Goal: Task Accomplishment & Management: Use online tool/utility

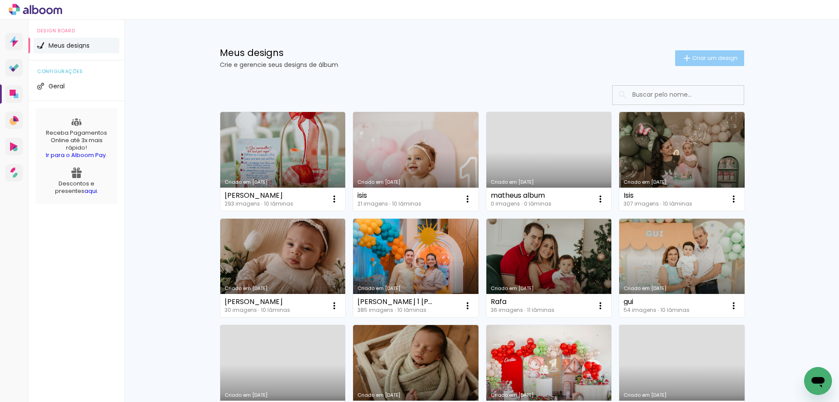
click at [699, 57] on span "Criar um design" at bounding box center [714, 58] width 45 height 6
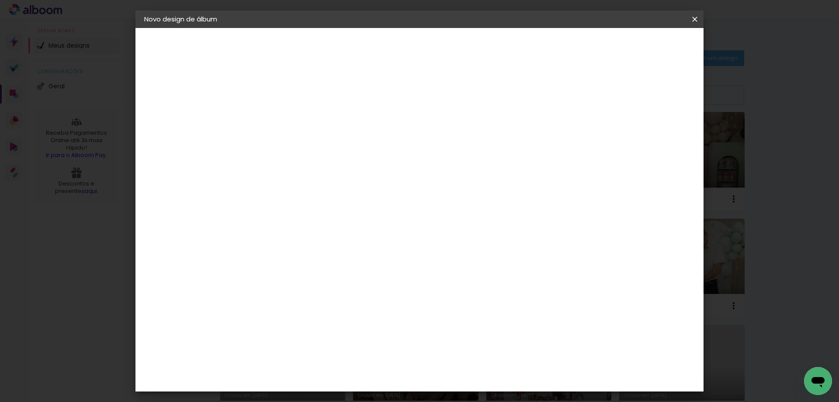
click at [287, 122] on input at bounding box center [287, 118] width 0 height 14
type input "[PERSON_NAME]"
type paper-input "[PERSON_NAME]"
click at [0, 0] on slot "Avançar" at bounding box center [0, 0] width 0 height 0
click at [451, 129] on paper-item "Tamanho Livre" at bounding box center [409, 132] width 84 height 19
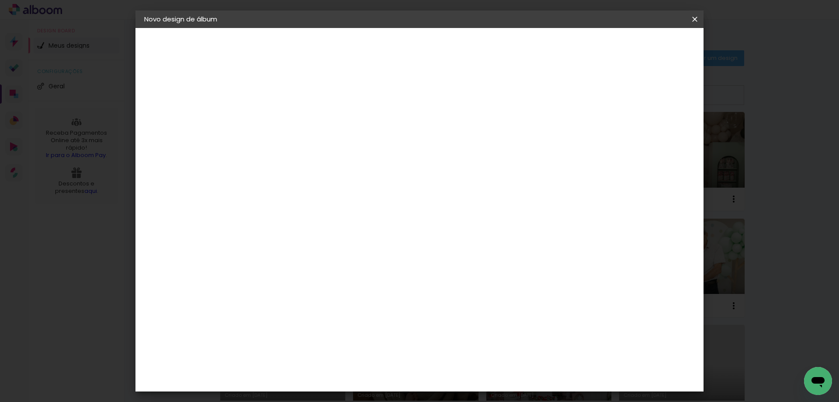
click at [0, 0] on slot "Avançar" at bounding box center [0, 0] width 0 height 0
click at [640, 44] on span "Iniciar design" at bounding box center [620, 46] width 40 height 6
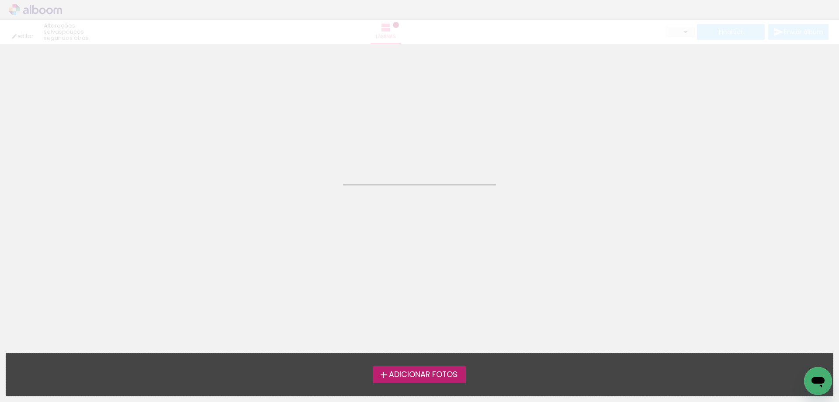
click at [409, 371] on span "Adicionar Fotos" at bounding box center [423, 375] width 69 height 8
click at [0, 0] on input "file" at bounding box center [0, 0] width 0 height 0
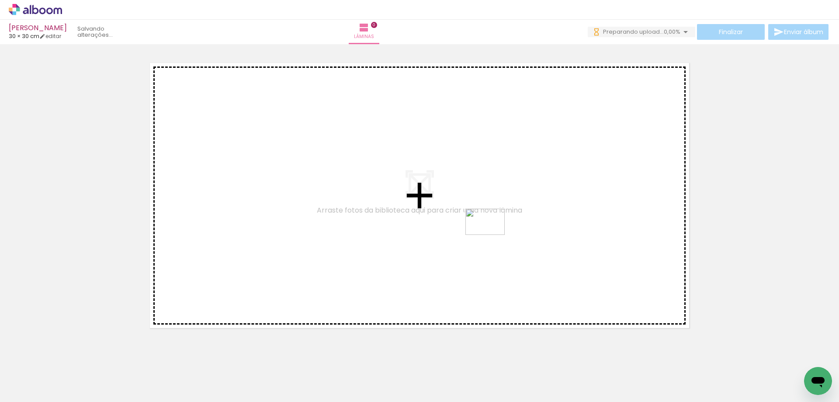
drag, startPoint x: 731, startPoint y: 374, endPoint x: 489, endPoint y: 235, distance: 278.7
click at [490, 235] on quentale-workspace at bounding box center [419, 201] width 839 height 402
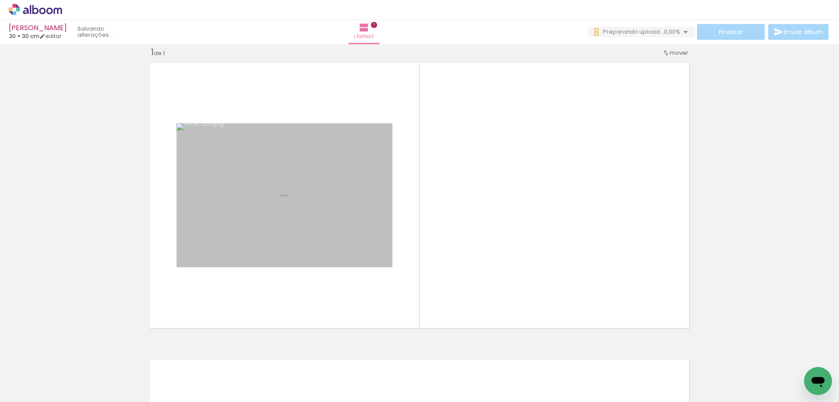
scroll to position [11, 0]
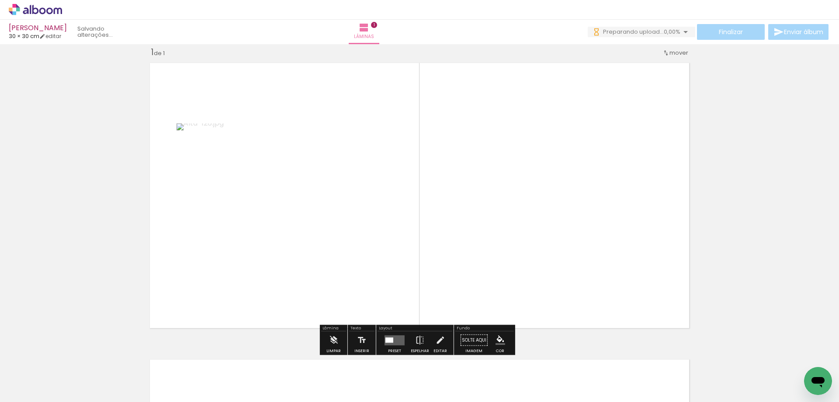
click at [394, 338] on quentale-layouter at bounding box center [394, 340] width 20 height 10
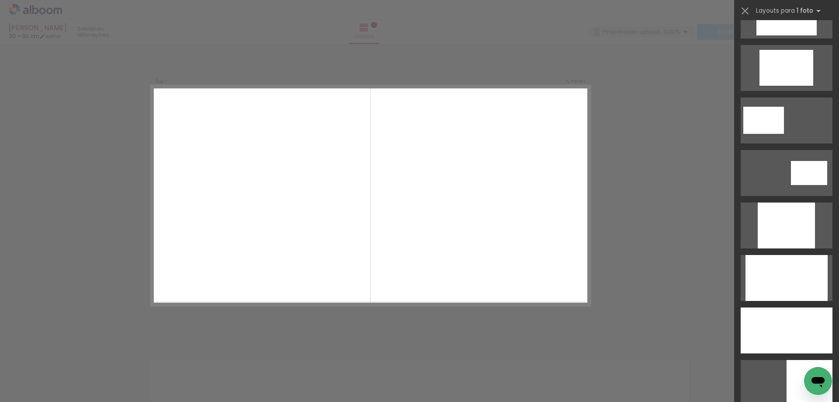
scroll to position [350, 0]
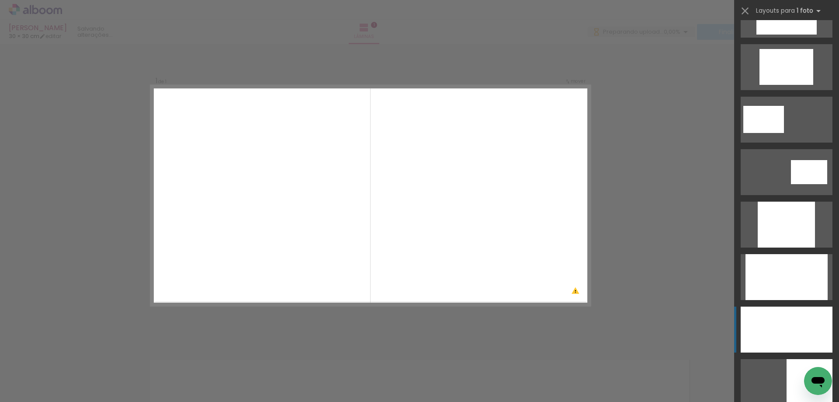
click at [794, 333] on div at bounding box center [787, 329] width 92 height 46
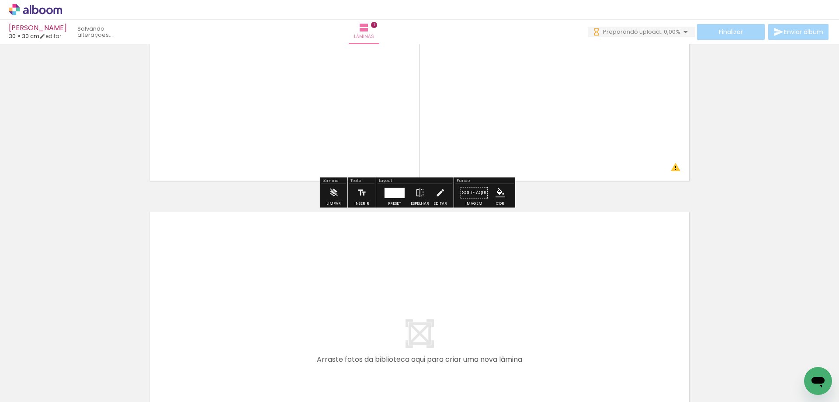
scroll to position [186, 0]
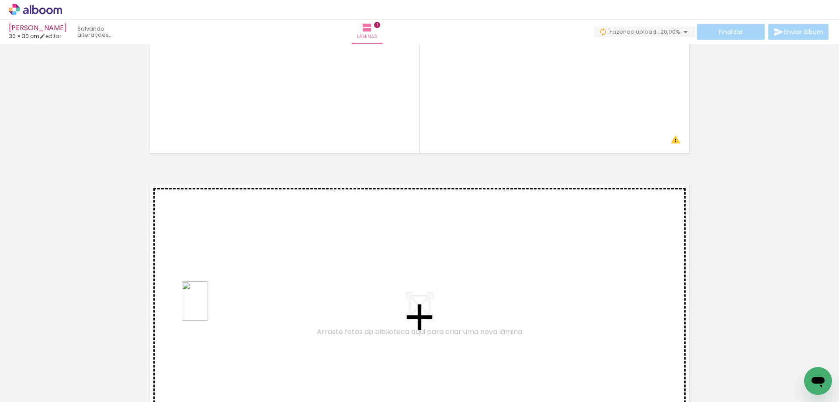
drag, startPoint x: 189, startPoint y: 379, endPoint x: 208, endPoint y: 307, distance: 75.0
click at [208, 307] on quentale-workspace at bounding box center [419, 201] width 839 height 402
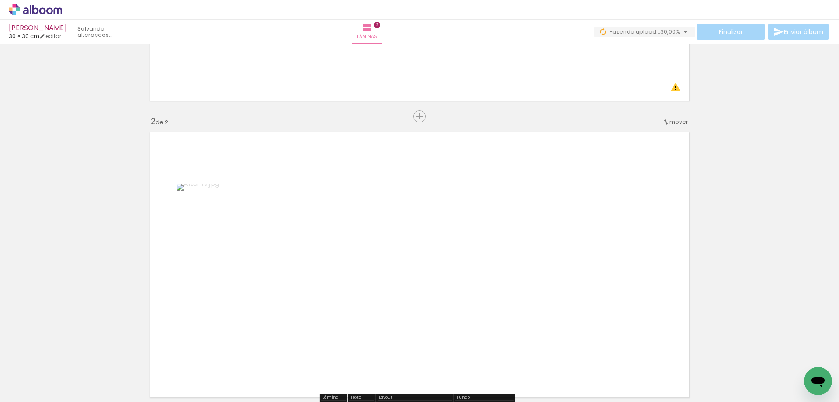
scroll to position [308, 0]
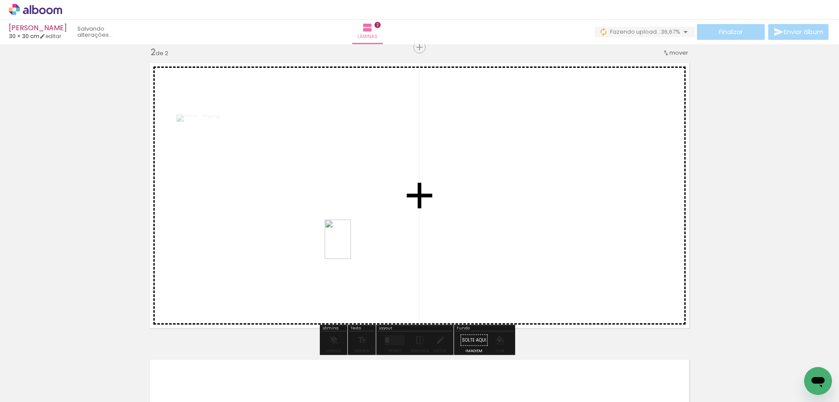
drag, startPoint x: 141, startPoint y: 384, endPoint x: 351, endPoint y: 246, distance: 251.7
click at [351, 246] on quentale-workspace at bounding box center [419, 201] width 839 height 402
drag, startPoint x: 93, startPoint y: 373, endPoint x: 486, endPoint y: 261, distance: 408.4
click at [486, 261] on quentale-workspace at bounding box center [419, 201] width 839 height 402
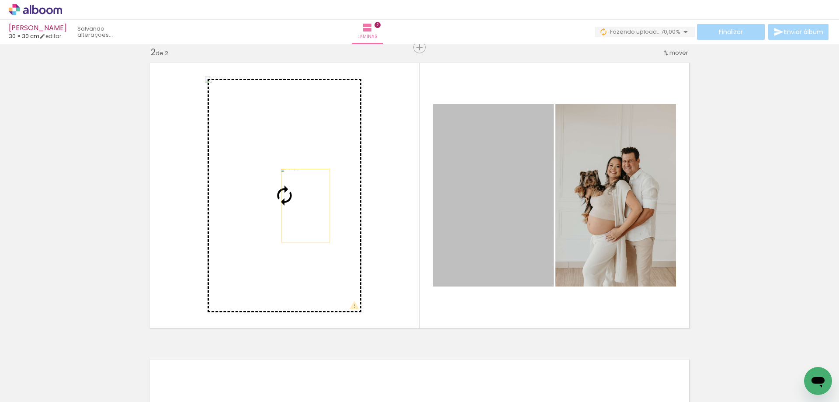
drag, startPoint x: 507, startPoint y: 204, endPoint x: 301, endPoint y: 205, distance: 205.8
click at [0, 0] on slot at bounding box center [0, 0] width 0 height 0
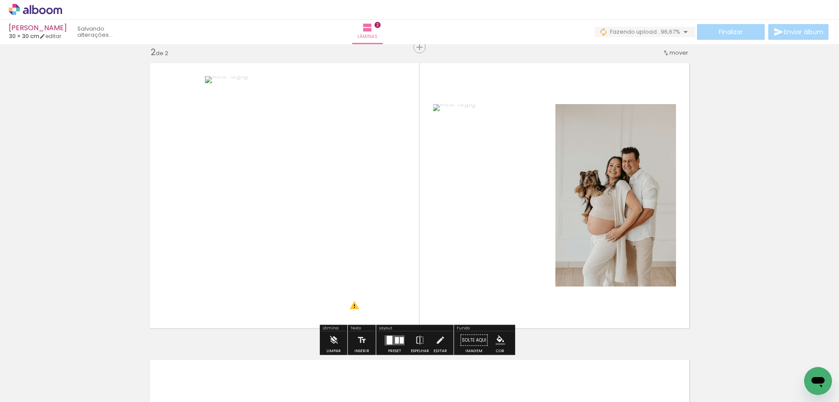
click at [388, 341] on div at bounding box center [390, 339] width 6 height 9
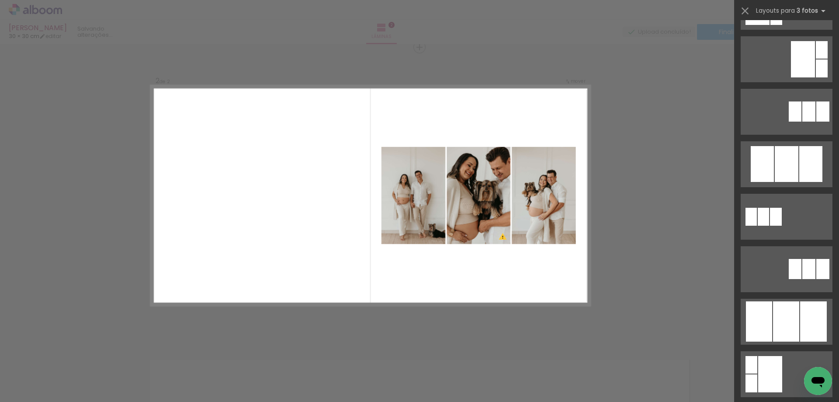
scroll to position [306, 0]
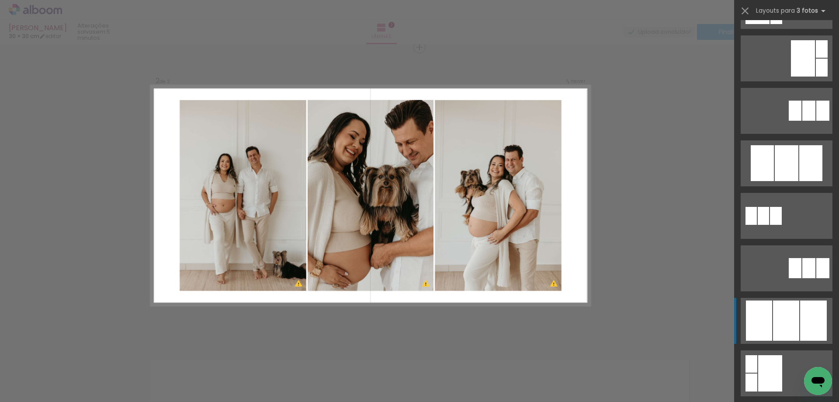
click at [784, 313] on div at bounding box center [786, 320] width 26 height 40
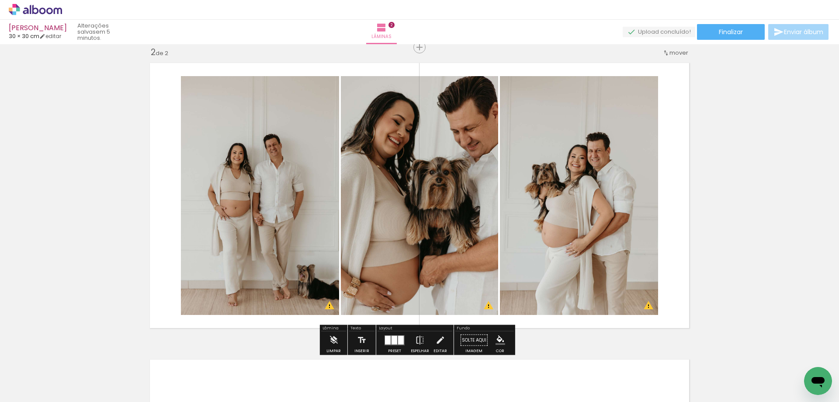
click at [736, 241] on div "Inserir lâmina 1 de 2 Inserir lâmina 2 de 2 O Designbox precisará aumentar a su…" at bounding box center [419, 184] width 839 height 889
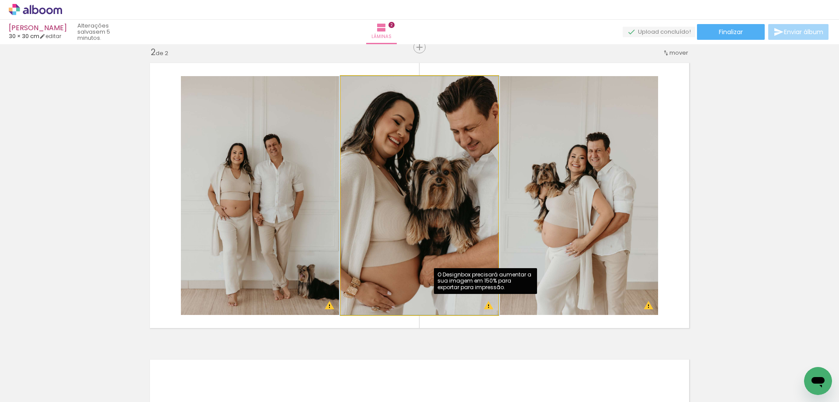
click at [485, 305] on quentale-photo at bounding box center [419, 195] width 157 height 239
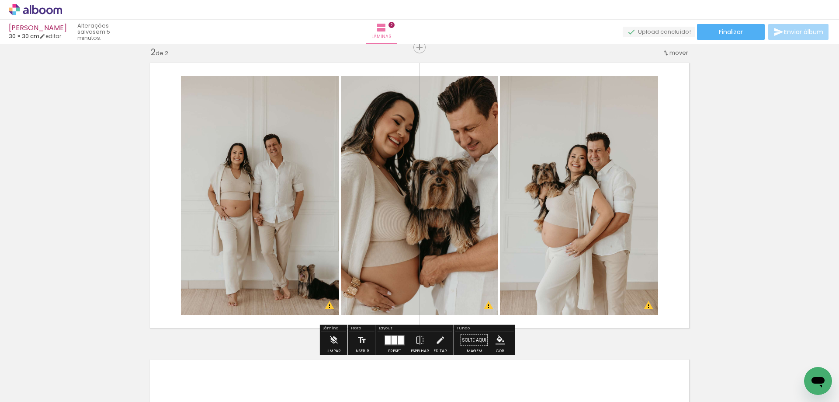
click at [730, 226] on div "Inserir lâmina 1 de 2 Inserir lâmina 2 de 2 O Designbox precisará aumentar a su…" at bounding box center [419, 184] width 839 height 889
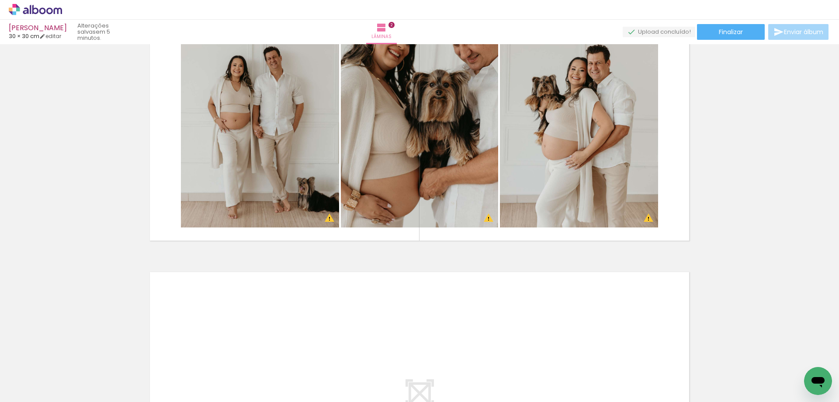
scroll to position [439, 0]
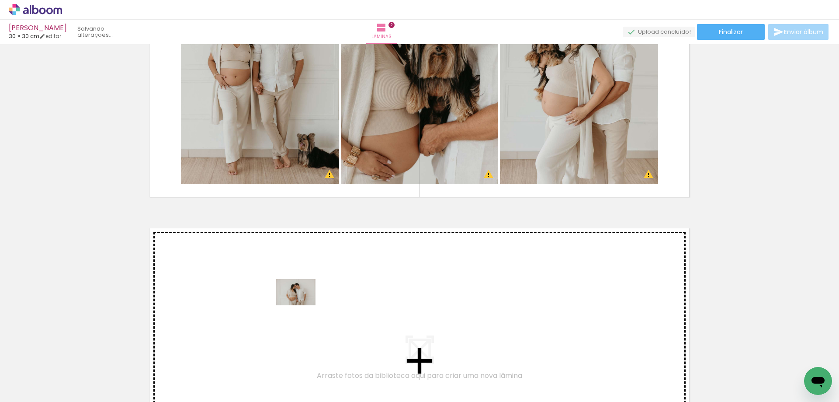
drag, startPoint x: 243, startPoint y: 374, endPoint x: 306, endPoint y: 303, distance: 95.0
click at [306, 303] on quentale-workspace at bounding box center [419, 201] width 839 height 402
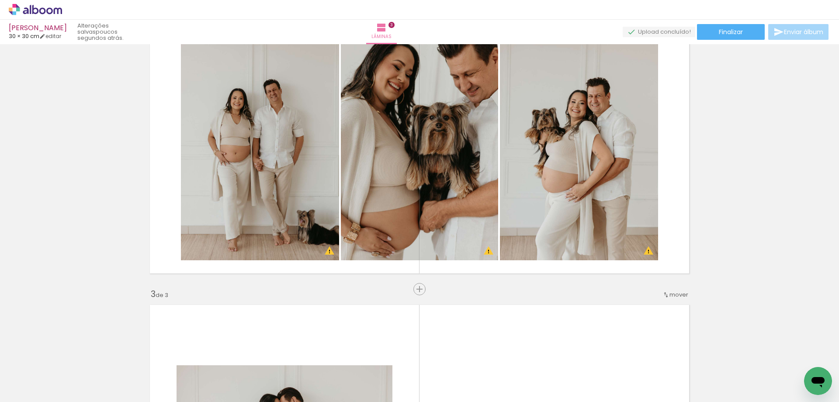
scroll to position [342, 0]
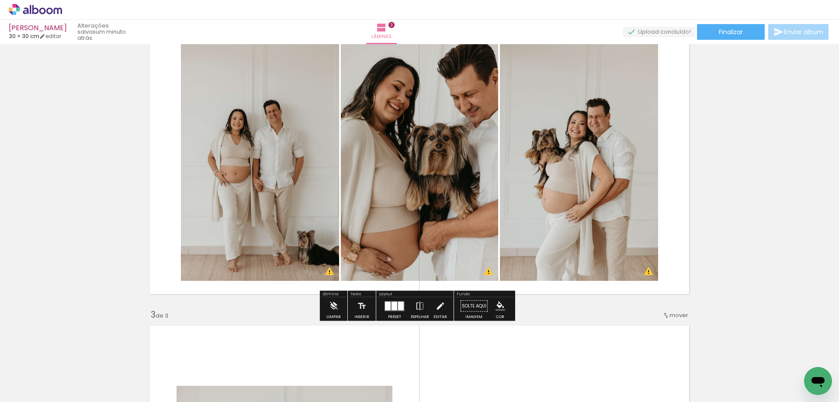
click at [732, 156] on div "Inserir lâmina 1 de 3 Inserir lâmina 2 de 3 Inserir lâmina 3 de 3 O Designbox p…" at bounding box center [419, 298] width 839 height 1185
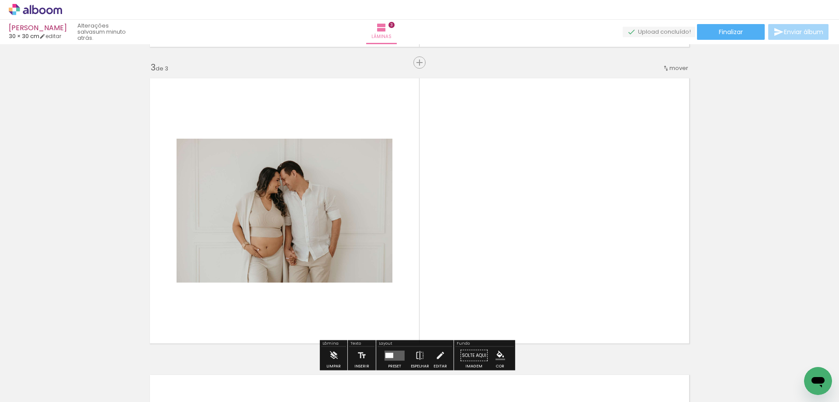
scroll to position [604, 0]
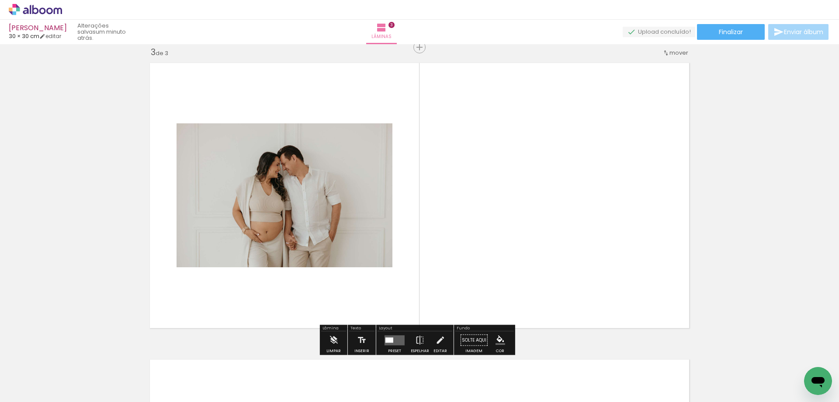
click at [383, 336] on div at bounding box center [395, 339] width 24 height 17
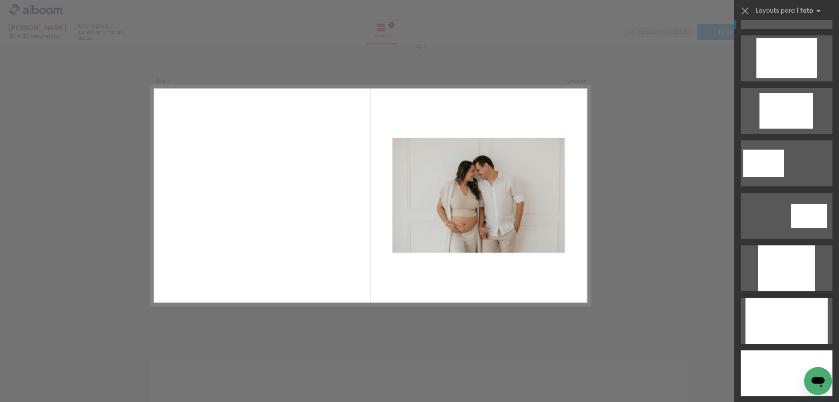
scroll to position [437, 0]
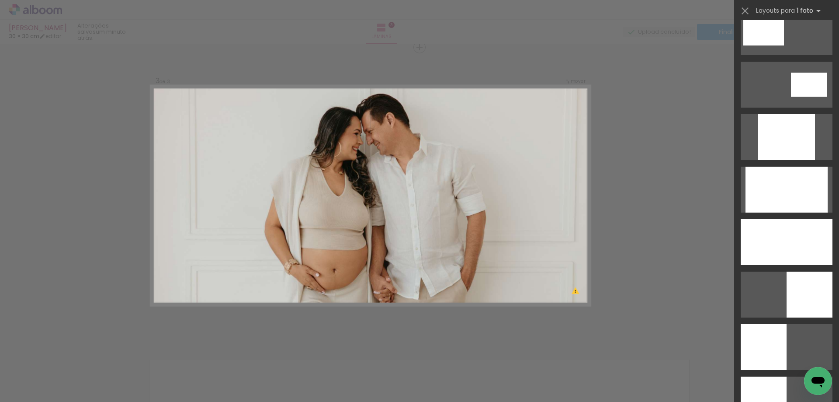
click at [783, 238] on div at bounding box center [787, 242] width 92 height 46
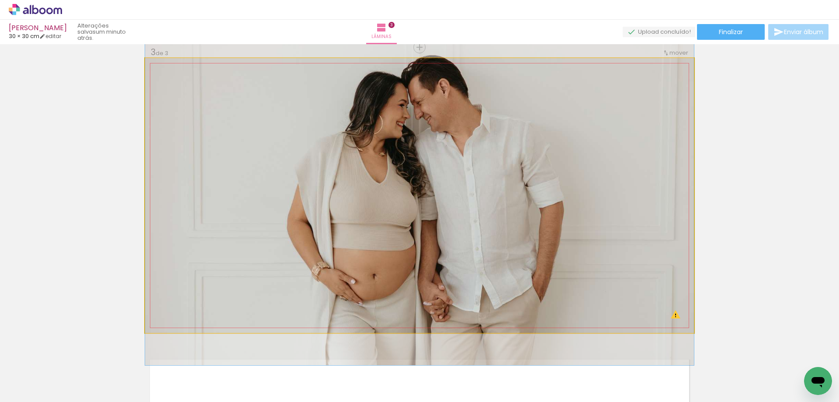
drag, startPoint x: 455, startPoint y: 229, endPoint x: 456, endPoint y: 215, distance: 13.1
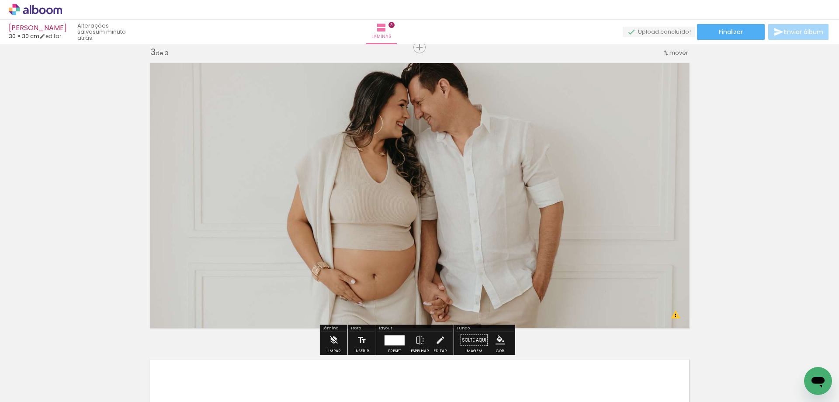
click at [737, 204] on div "Inserir lâmina 1 de 3 Inserir lâmina 2 de 3 Inserir lâmina 3 de 3 O Designbox p…" at bounding box center [419, 35] width 839 height 1185
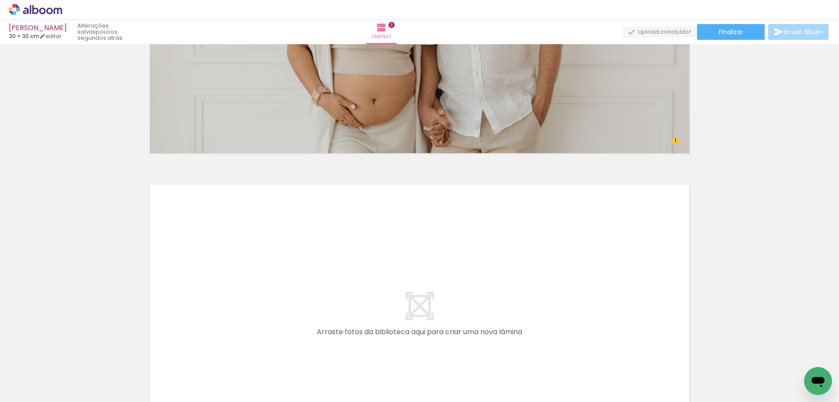
scroll to position [0, 85]
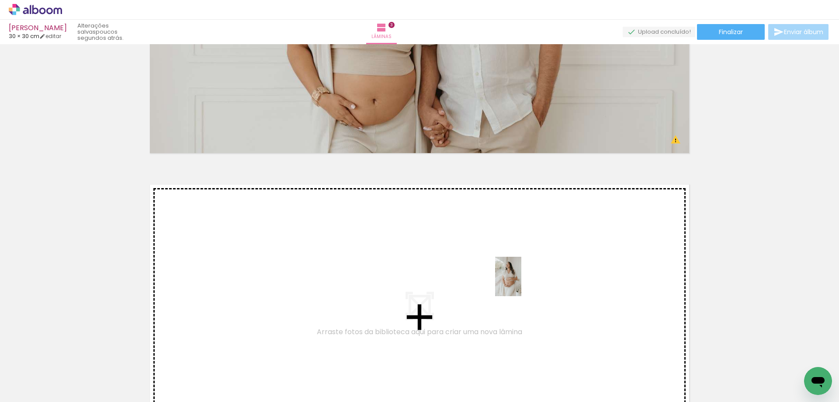
drag, startPoint x: 544, startPoint y: 377, endPoint x: 519, endPoint y: 283, distance: 97.4
click at [519, 283] on quentale-workspace at bounding box center [419, 201] width 839 height 402
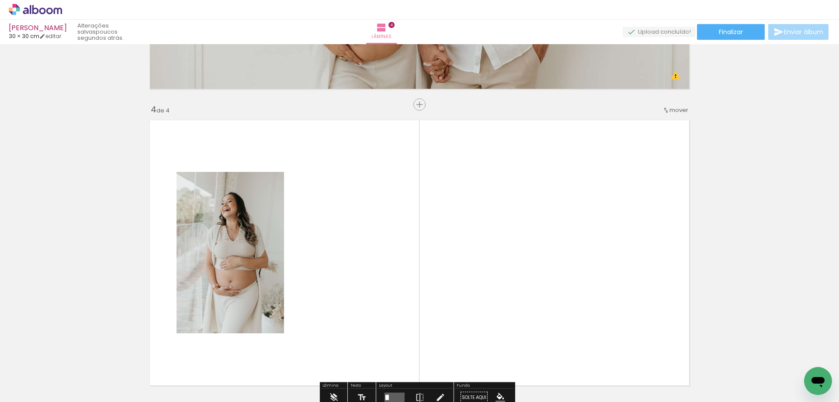
scroll to position [900, 0]
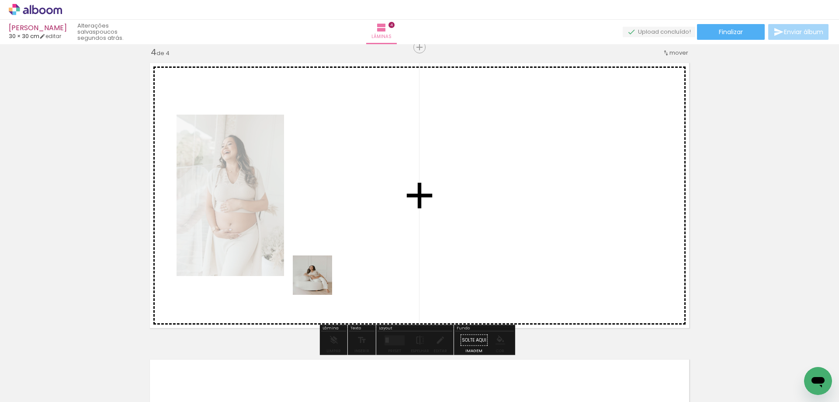
drag, startPoint x: 256, startPoint y: 379, endPoint x: 336, endPoint y: 263, distance: 141.4
click at [336, 263] on quentale-workspace at bounding box center [419, 201] width 839 height 402
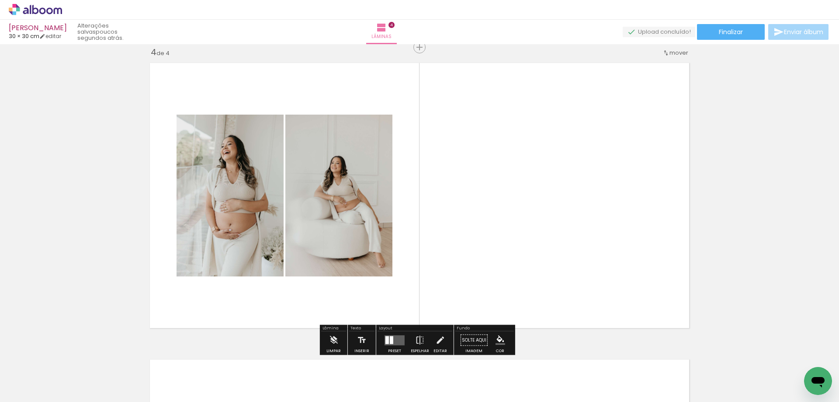
click at [399, 336] on quentale-layouter at bounding box center [394, 340] width 20 height 10
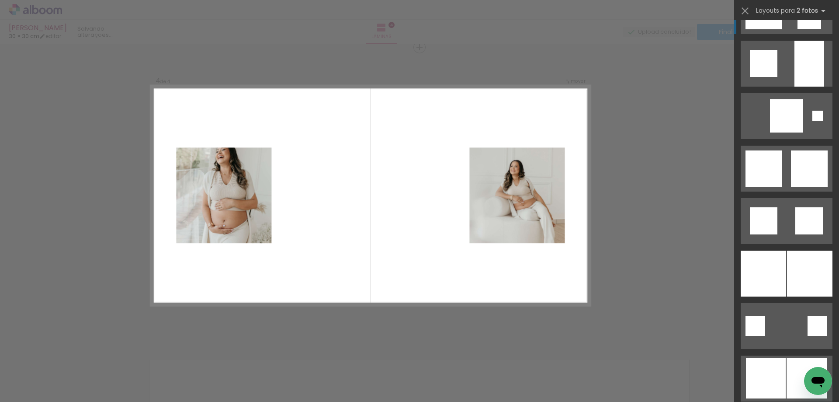
scroll to position [918, 0]
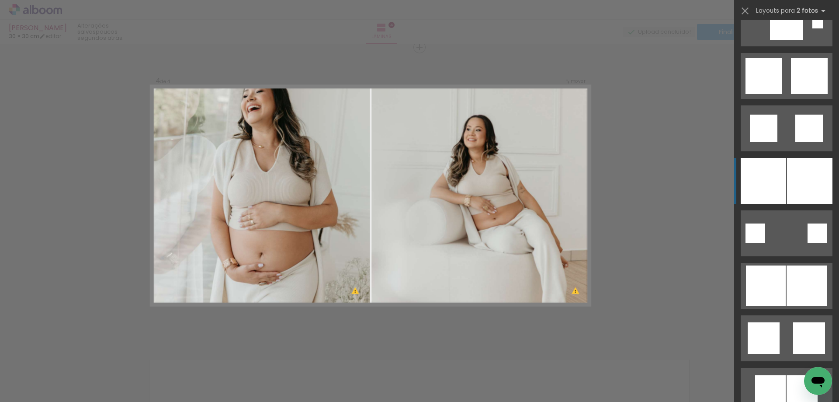
click at [794, 195] on div at bounding box center [809, 181] width 45 height 46
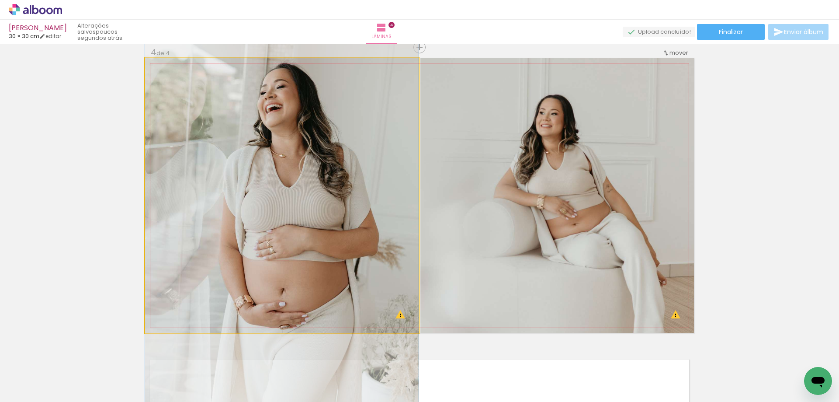
drag, startPoint x: 280, startPoint y: 213, endPoint x: 278, endPoint y: 234, distance: 21.0
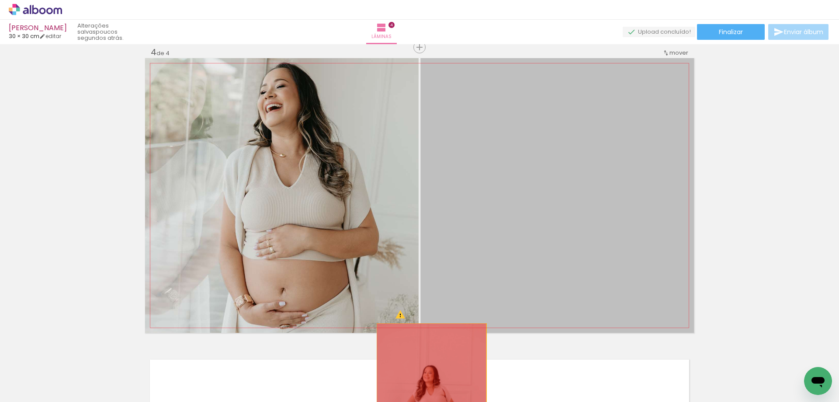
drag, startPoint x: 529, startPoint y: 208, endPoint x: 426, endPoint y: 378, distance: 198.9
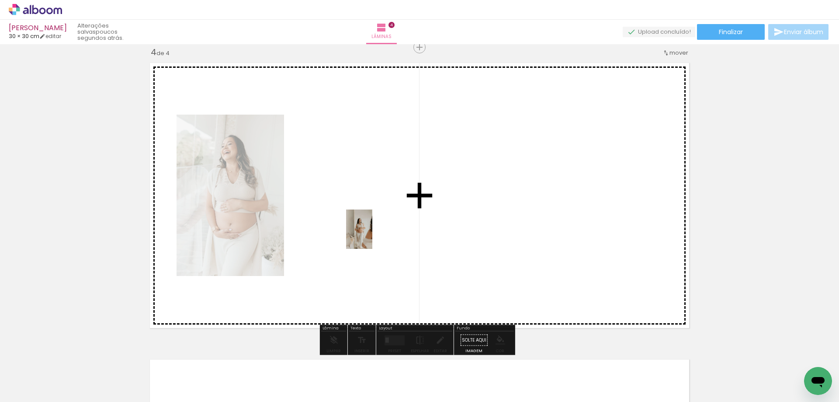
drag, startPoint x: 392, startPoint y: 375, endPoint x: 371, endPoint y: 234, distance: 142.2
click at [371, 234] on quentale-workspace at bounding box center [419, 201] width 839 height 402
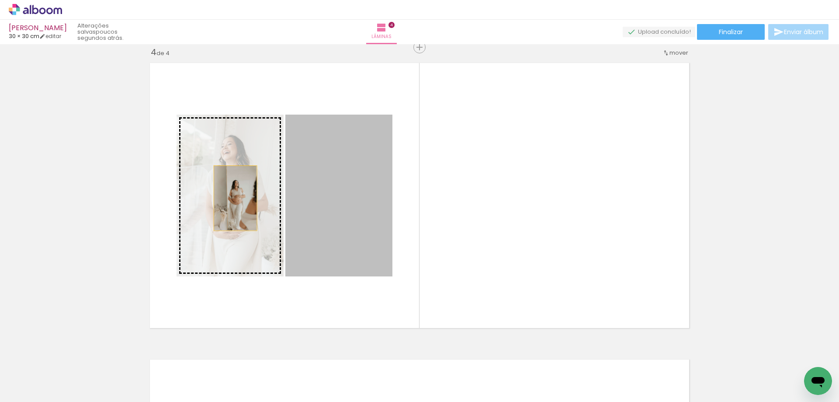
drag, startPoint x: 357, startPoint y: 219, endPoint x: 221, endPoint y: 197, distance: 138.2
click at [0, 0] on slot at bounding box center [0, 0] width 0 height 0
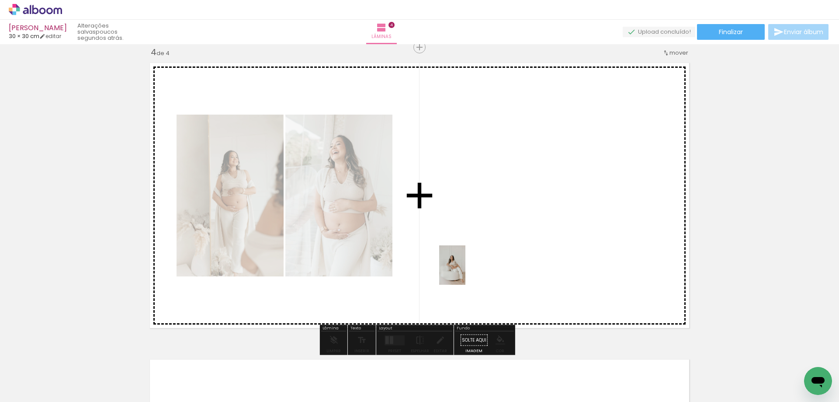
drag, startPoint x: 251, startPoint y: 372, endPoint x: 467, endPoint y: 270, distance: 238.8
click at [467, 270] on quentale-workspace at bounding box center [419, 201] width 839 height 402
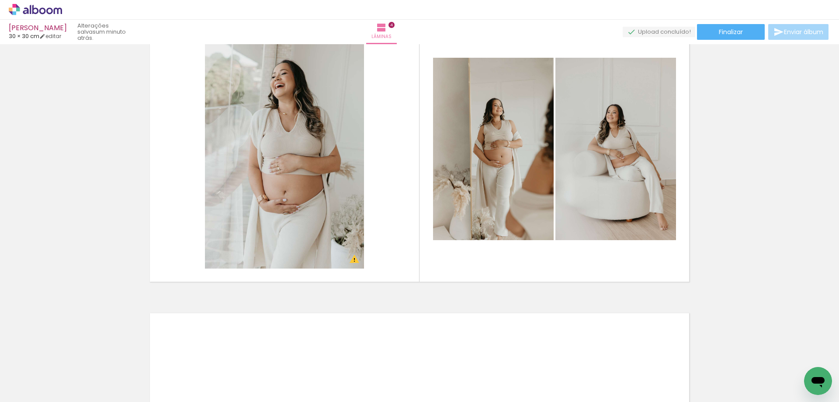
scroll to position [900, 0]
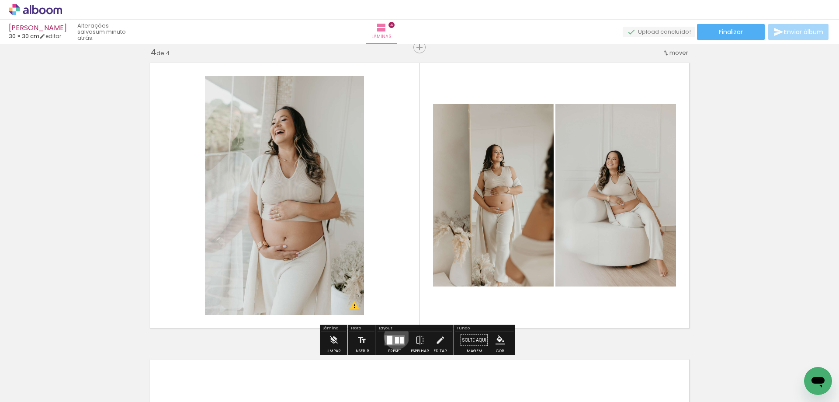
click at [395, 336] on quentale-layouter at bounding box center [394, 340] width 20 height 10
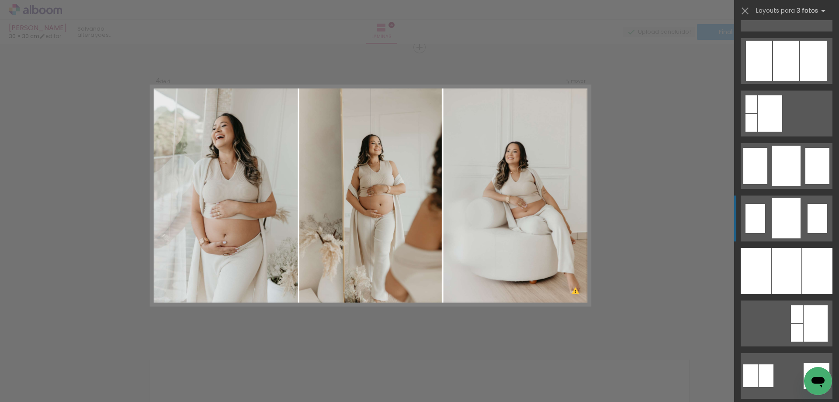
scroll to position [655, 0]
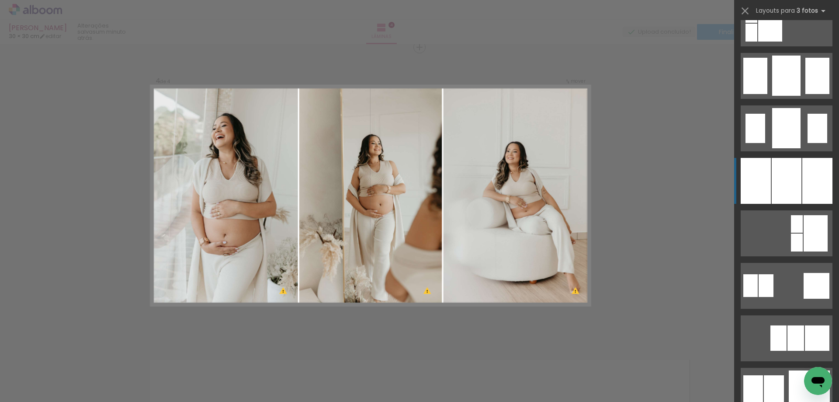
click at [793, 192] on div at bounding box center [787, 181] width 30 height 46
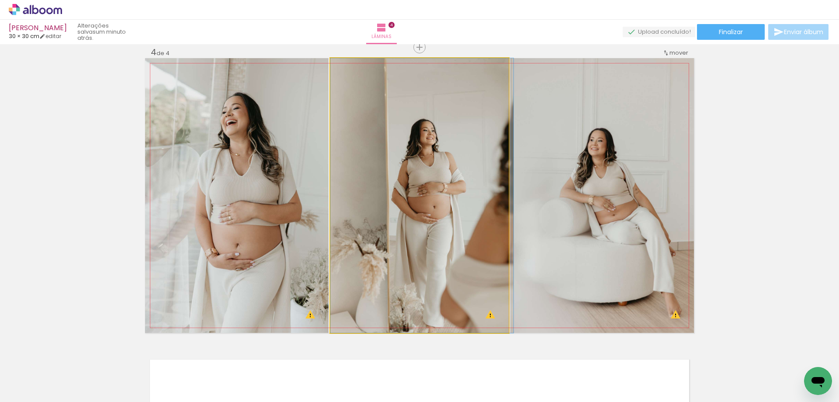
drag, startPoint x: 423, startPoint y: 223, endPoint x: 426, endPoint y: 190, distance: 32.9
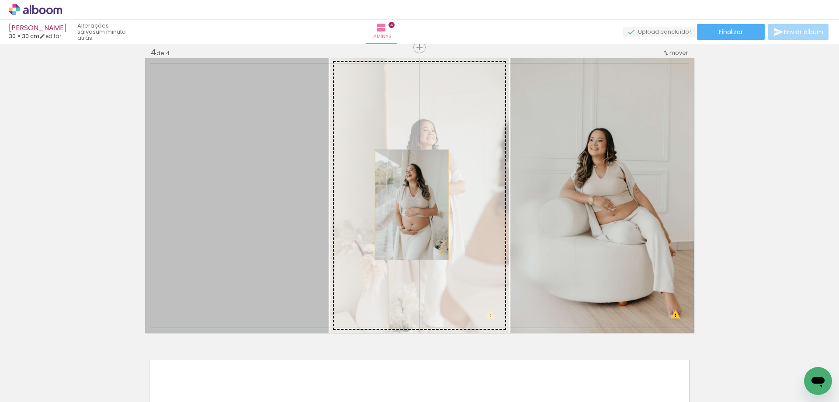
drag, startPoint x: 273, startPoint y: 201, endPoint x: 416, endPoint y: 204, distance: 143.8
click at [0, 0] on slot at bounding box center [0, 0] width 0 height 0
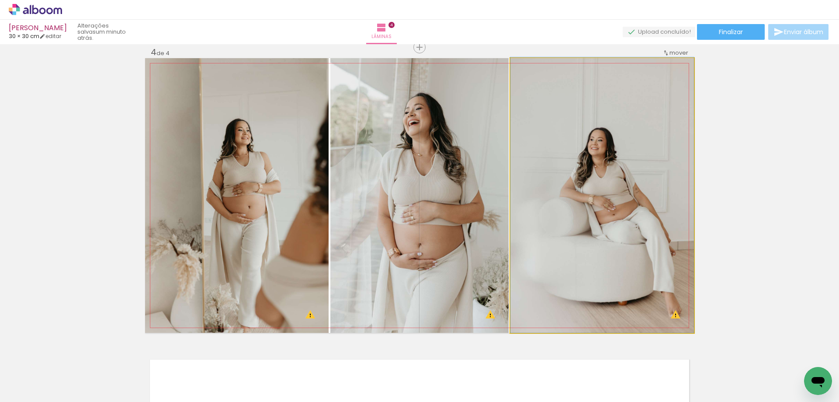
drag, startPoint x: 611, startPoint y: 199, endPoint x: 610, endPoint y: 177, distance: 21.9
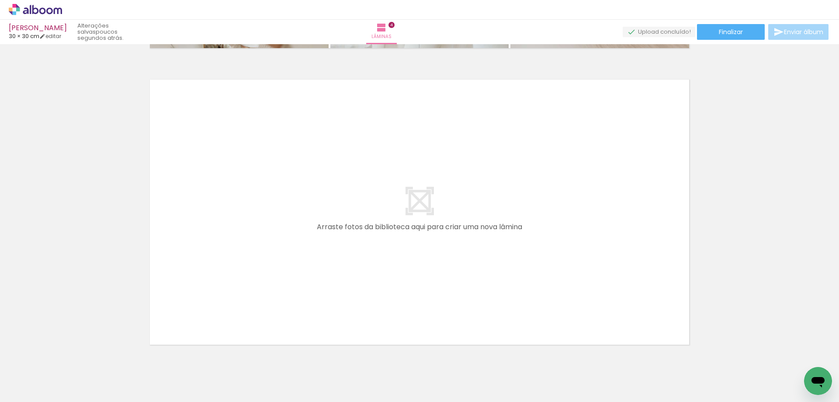
scroll to position [1212, 0]
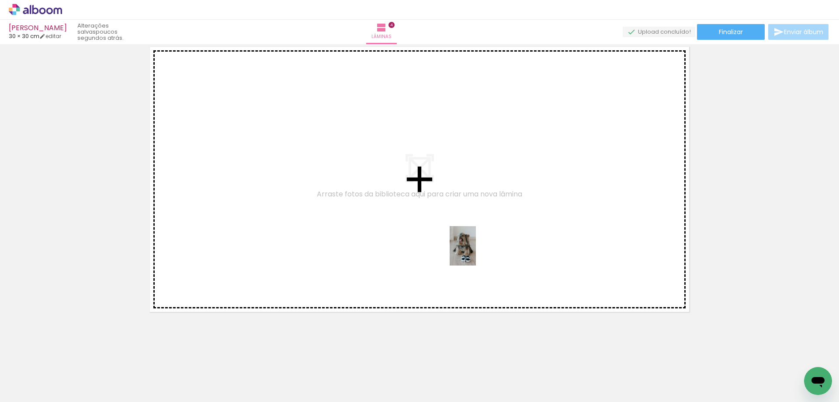
drag, startPoint x: 610, startPoint y: 374, endPoint x: 458, endPoint y: 242, distance: 200.7
click at [461, 244] on quentale-workspace at bounding box center [419, 201] width 839 height 402
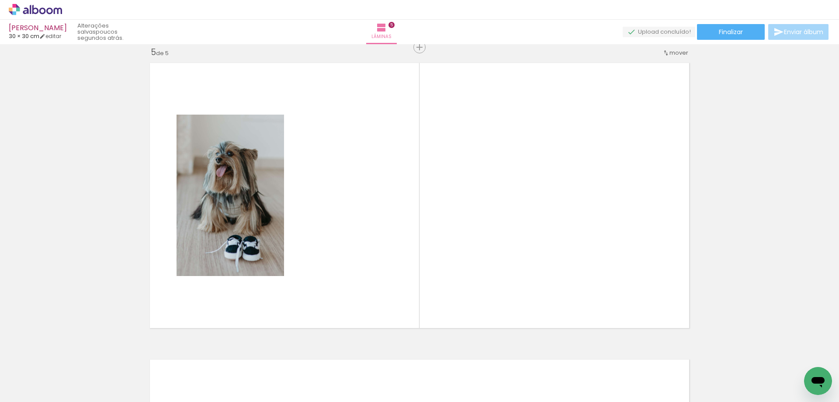
scroll to position [0, 703]
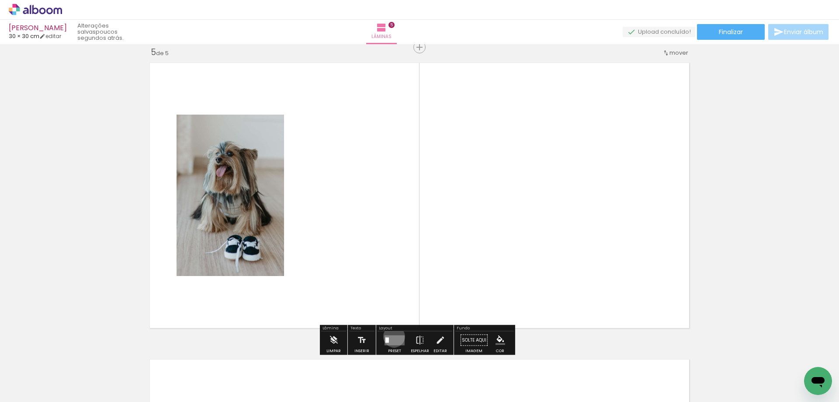
click at [392, 336] on quentale-layouter at bounding box center [394, 340] width 20 height 10
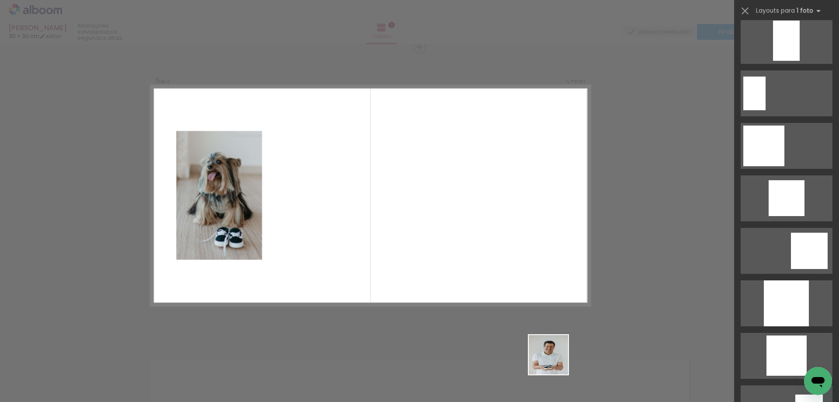
scroll to position [0, 0]
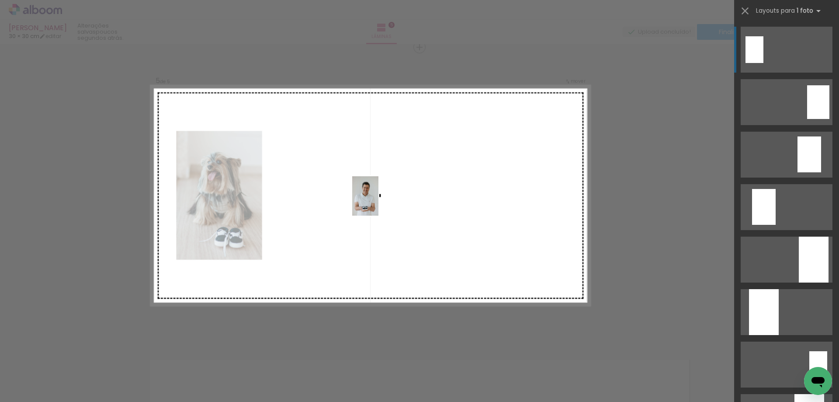
drag, startPoint x: 558, startPoint y: 367, endPoint x: 367, endPoint y: 200, distance: 253.9
click at [368, 200] on quentale-workspace at bounding box center [419, 201] width 839 height 402
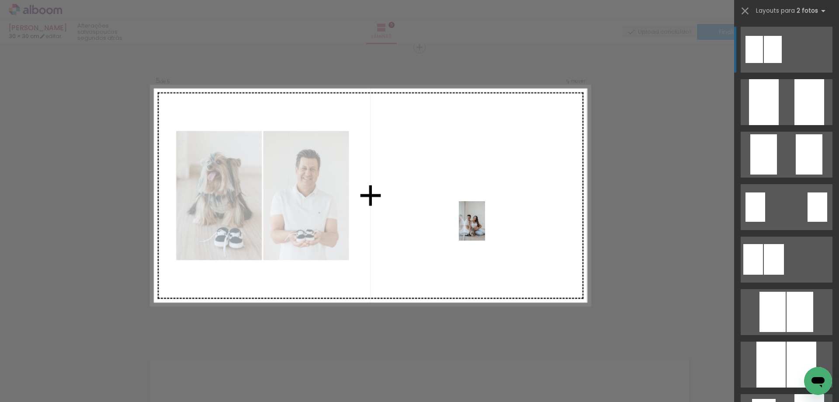
drag, startPoint x: 662, startPoint y: 367, endPoint x: 478, endPoint y: 224, distance: 233.8
click at [478, 224] on quentale-workspace at bounding box center [419, 201] width 839 height 402
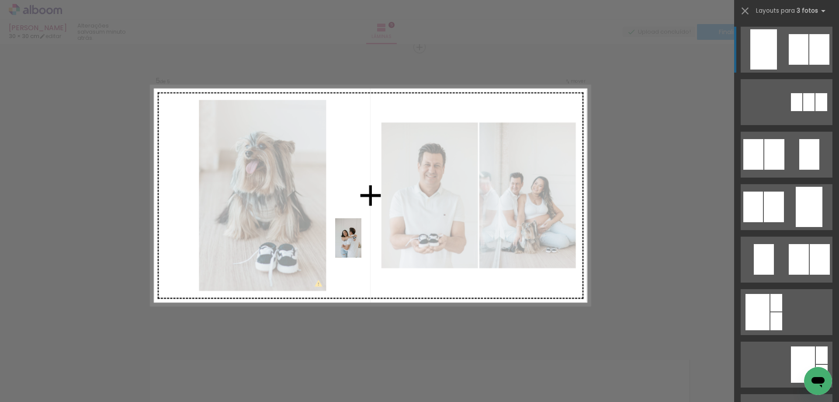
drag, startPoint x: 513, startPoint y: 384, endPoint x: 361, endPoint y: 244, distance: 206.2
click at [361, 244] on quentale-workspace at bounding box center [419, 201] width 839 height 402
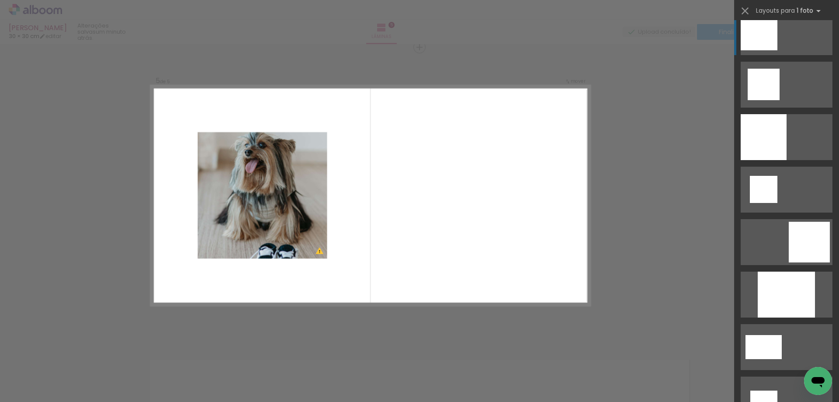
scroll to position [1136, 0]
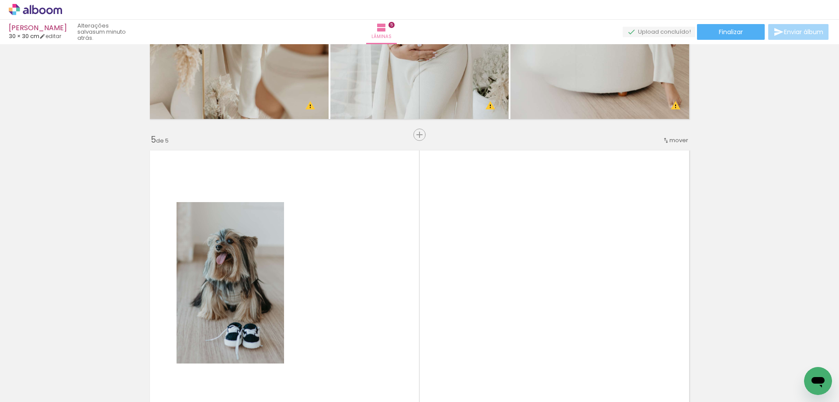
scroll to position [1196, 0]
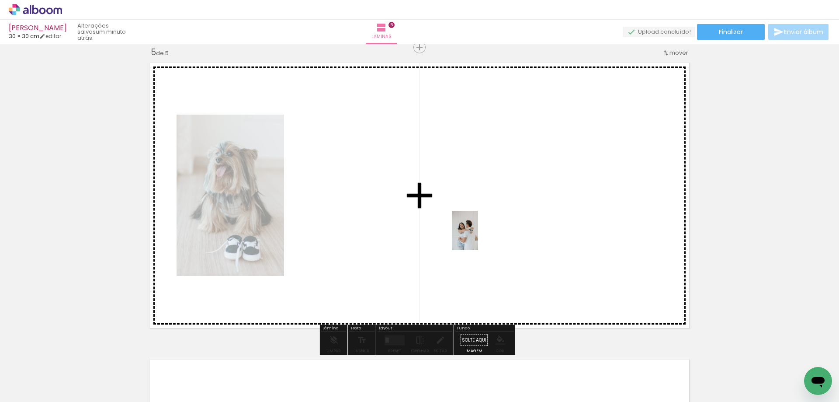
drag, startPoint x: 519, startPoint y: 379, endPoint x: 537, endPoint y: 310, distance: 71.5
click at [477, 235] on quentale-workspace at bounding box center [419, 201] width 839 height 402
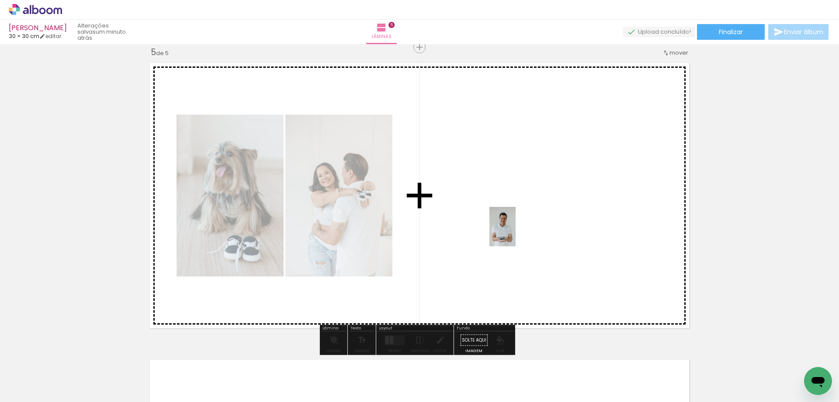
drag, startPoint x: 557, startPoint y: 373, endPoint x: 515, endPoint y: 231, distance: 148.2
click at [515, 231] on quentale-workspace at bounding box center [419, 201] width 839 height 402
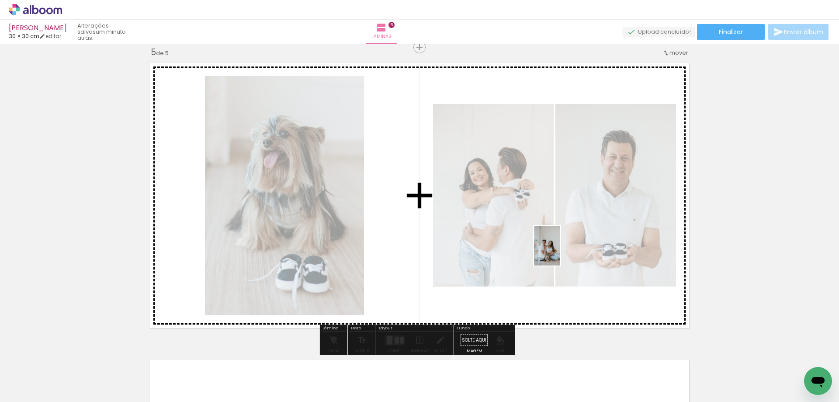
drag, startPoint x: 658, startPoint y: 370, endPoint x: 556, endPoint y: 248, distance: 159.4
click at [557, 249] on quentale-workspace at bounding box center [419, 201] width 839 height 402
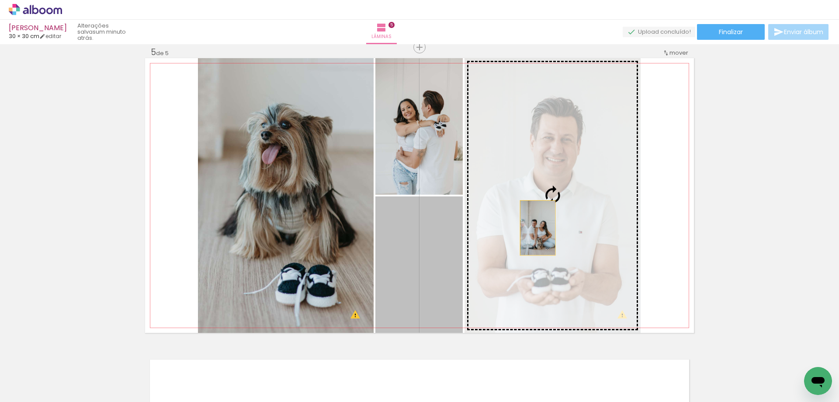
drag, startPoint x: 438, startPoint y: 253, endPoint x: 534, endPoint y: 228, distance: 99.9
click at [0, 0] on slot at bounding box center [0, 0] width 0 height 0
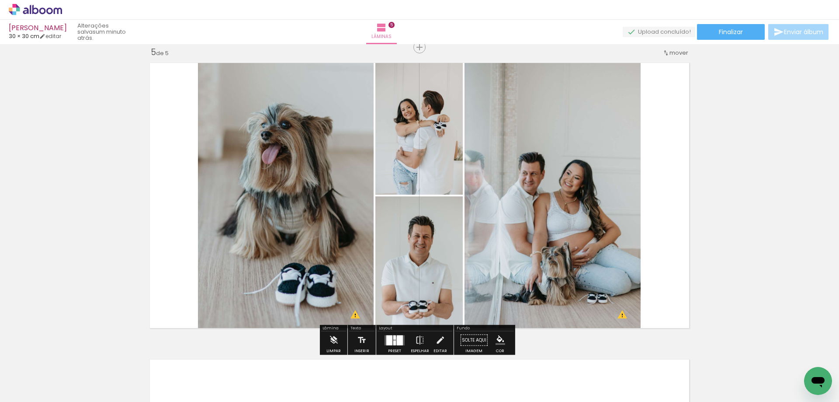
click at [397, 340] on div at bounding box center [400, 340] width 6 height 10
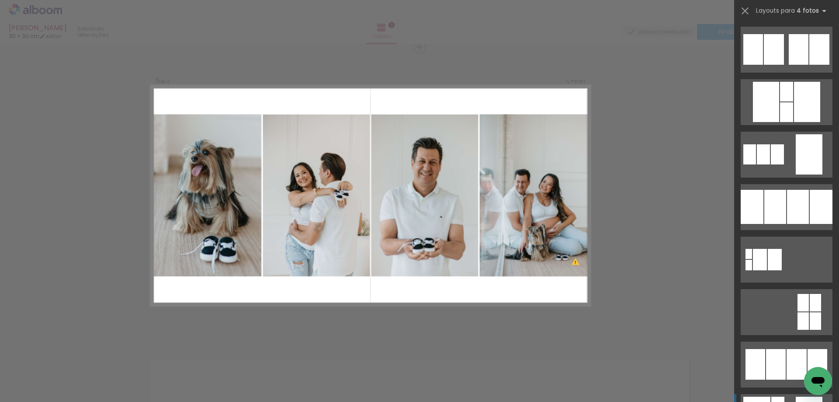
scroll to position [699, 0]
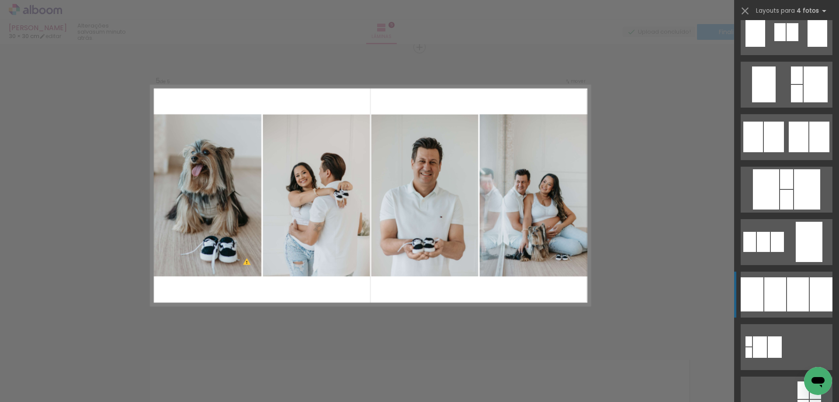
click at [771, 279] on div at bounding box center [775, 294] width 22 height 34
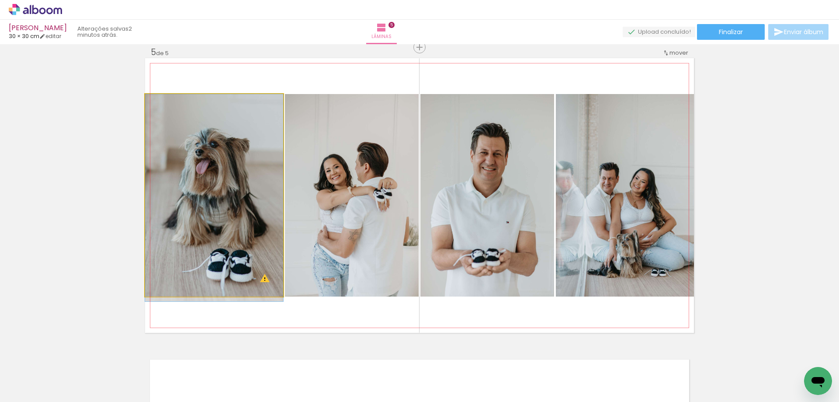
drag, startPoint x: 210, startPoint y: 216, endPoint x: 210, endPoint y: 235, distance: 19.2
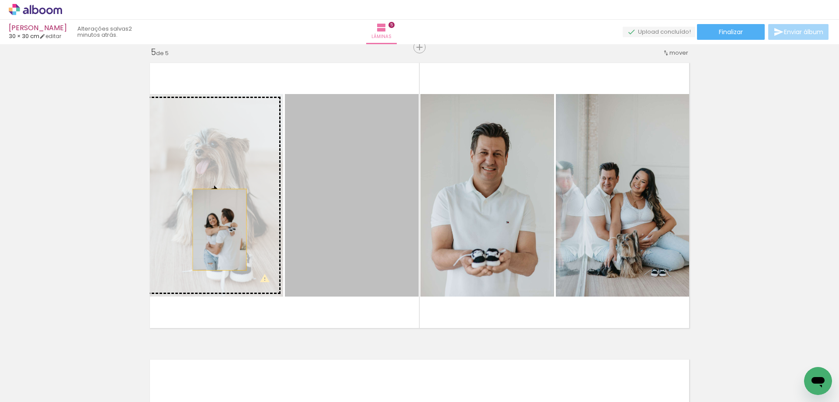
drag, startPoint x: 350, startPoint y: 237, endPoint x: 216, endPoint y: 229, distance: 134.4
click at [0, 0] on slot at bounding box center [0, 0] width 0 height 0
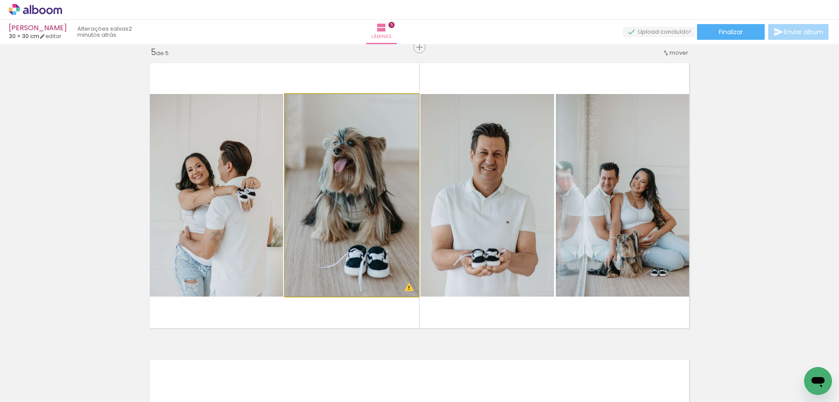
drag, startPoint x: 341, startPoint y: 215, endPoint x: 341, endPoint y: 232, distance: 17.0
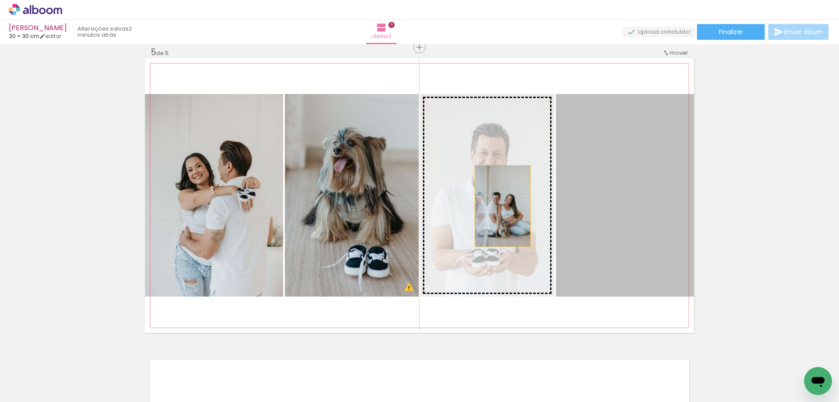
drag, startPoint x: 645, startPoint y: 215, endPoint x: 485, endPoint y: 206, distance: 160.2
click at [0, 0] on slot at bounding box center [0, 0] width 0 height 0
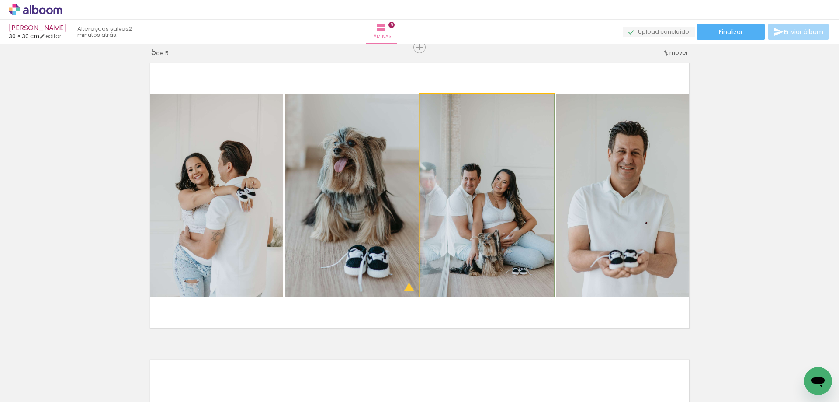
drag, startPoint x: 489, startPoint y: 211, endPoint x: 489, endPoint y: 185, distance: 25.8
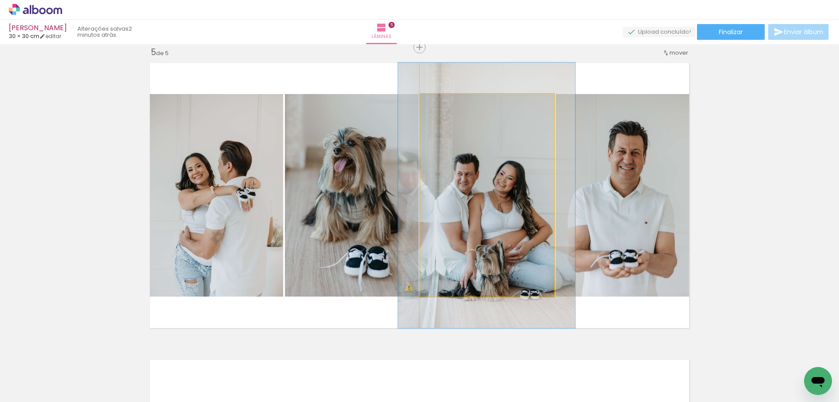
drag, startPoint x: 437, startPoint y: 102, endPoint x: 447, endPoint y: 102, distance: 9.6
type paper-slider "131"
click at [447, 102] on div at bounding box center [451, 103] width 8 height 8
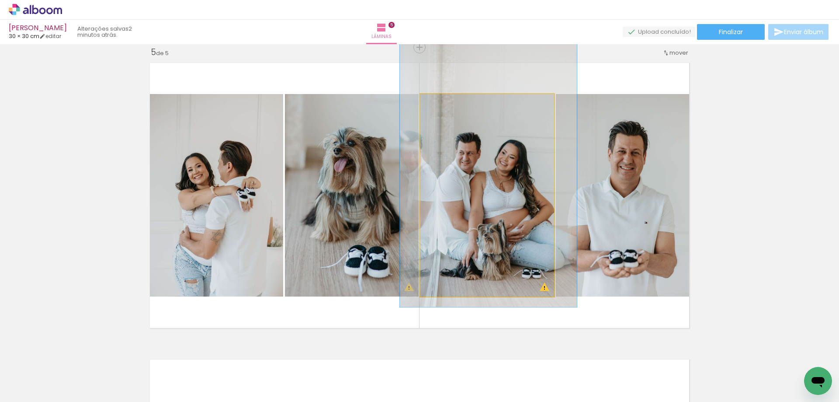
drag, startPoint x: 482, startPoint y: 210, endPoint x: 484, endPoint y: 189, distance: 21.0
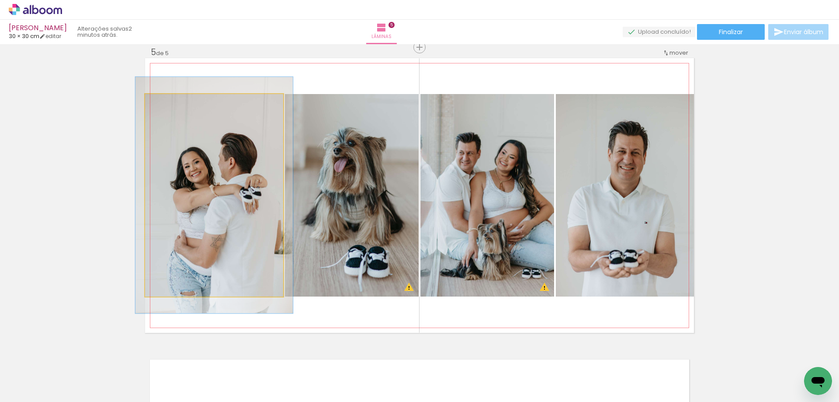
type paper-slider "114"
click at [170, 102] on div at bounding box center [170, 103] width 14 height 14
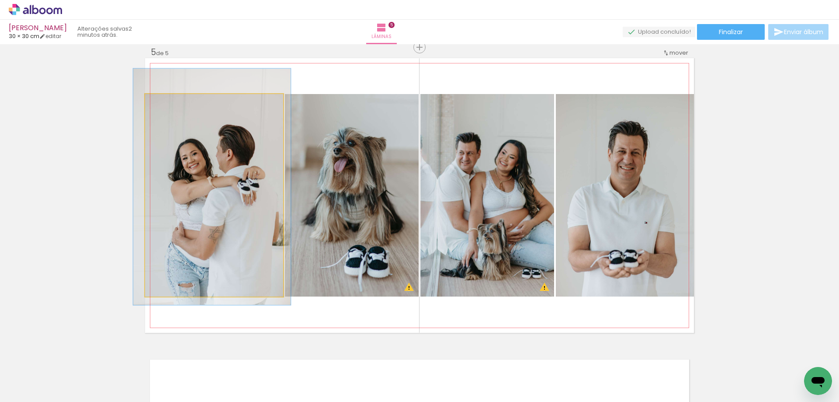
drag, startPoint x: 225, startPoint y: 211, endPoint x: 222, endPoint y: 203, distance: 8.6
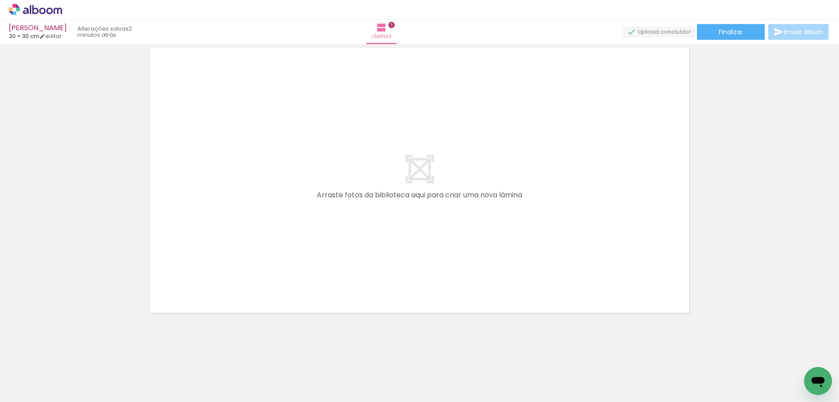
scroll to position [1509, 0]
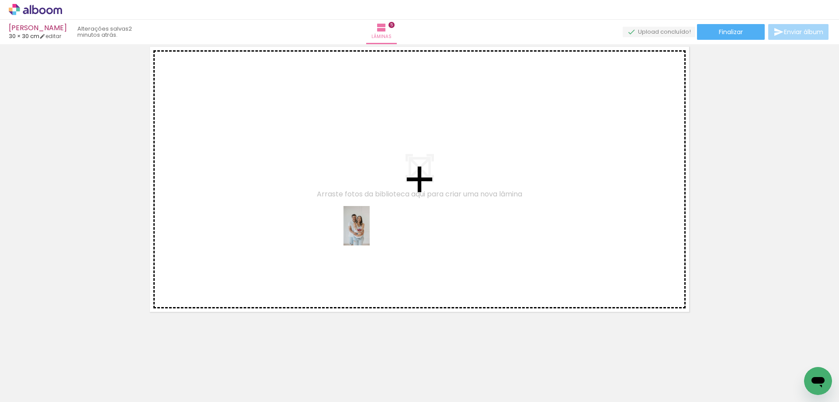
drag, startPoint x: 468, startPoint y: 374, endPoint x: 369, endPoint y: 232, distance: 173.4
click at [369, 232] on quentale-workspace at bounding box center [419, 201] width 839 height 402
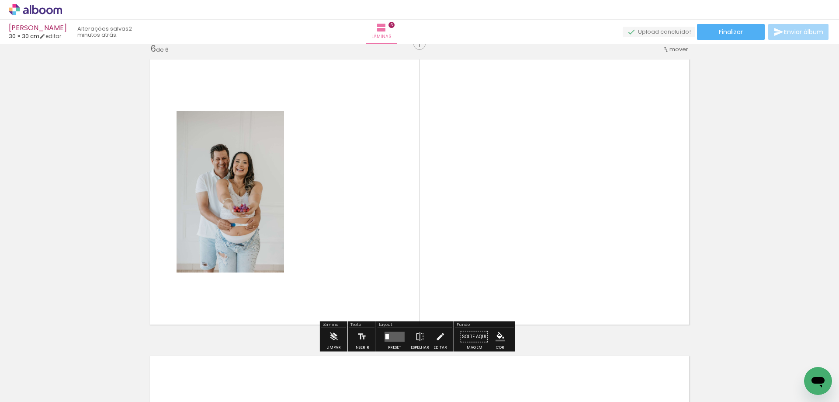
scroll to position [1493, 0]
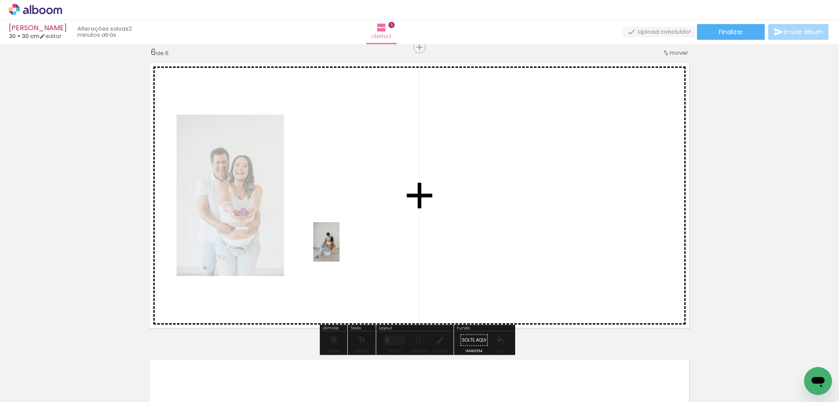
drag, startPoint x: 364, startPoint y: 374, endPoint x: 336, endPoint y: 238, distance: 138.8
click at [336, 238] on quentale-workspace at bounding box center [419, 201] width 839 height 402
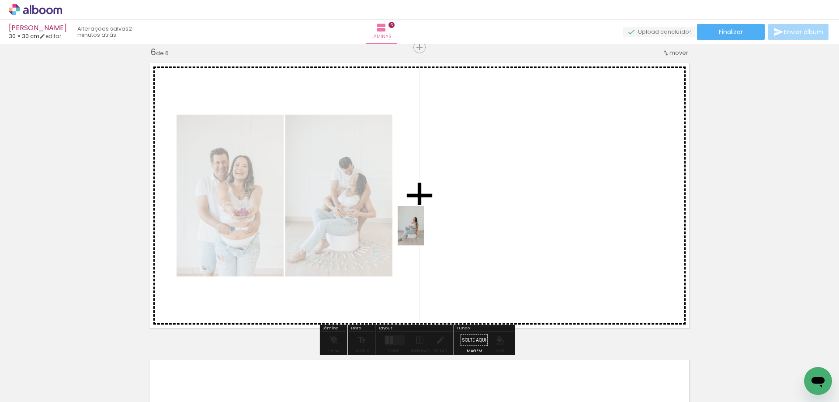
drag, startPoint x: 410, startPoint y: 376, endPoint x: 424, endPoint y: 232, distance: 144.8
click at [424, 232] on quentale-workspace at bounding box center [419, 201] width 839 height 402
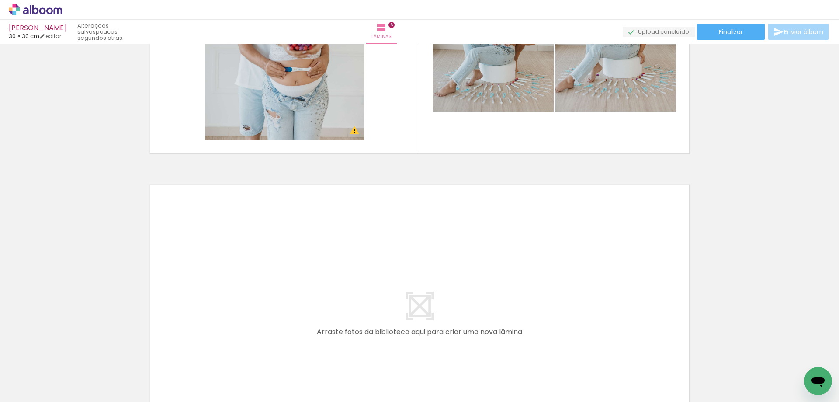
scroll to position [0, 198]
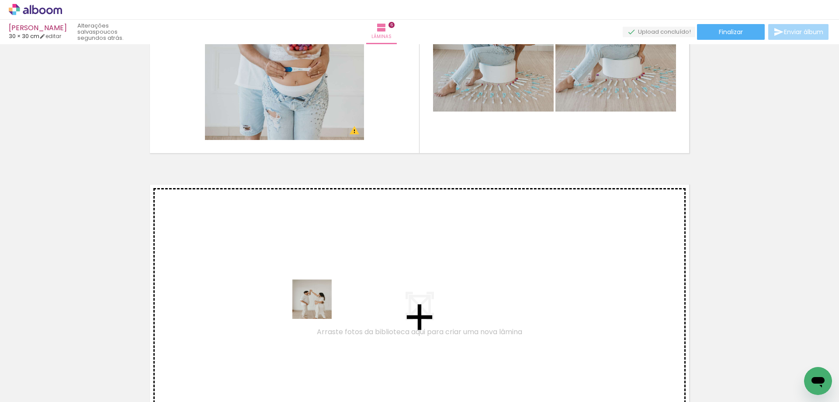
drag, startPoint x: 331, startPoint y: 381, endPoint x: 305, endPoint y: 270, distance: 113.9
click at [305, 270] on quentale-workspace at bounding box center [419, 201] width 839 height 402
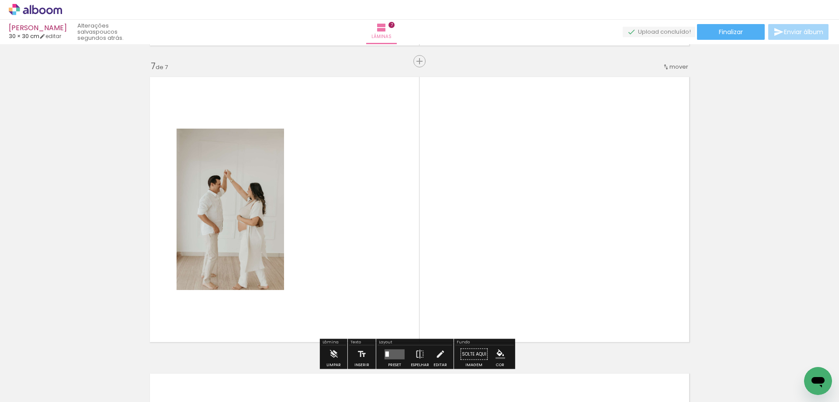
scroll to position [1789, 0]
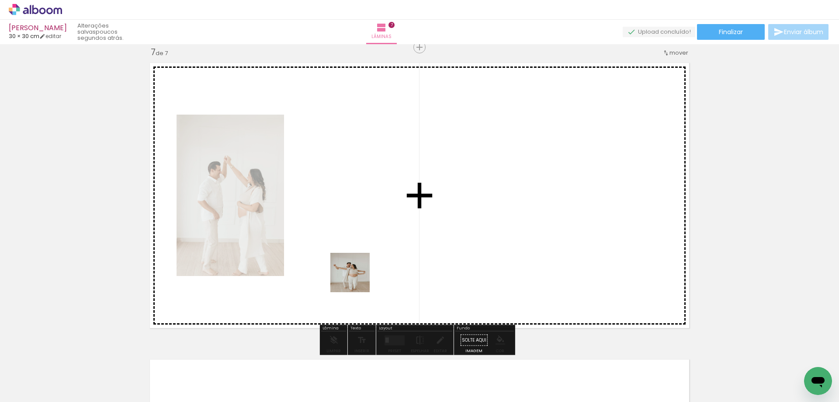
drag, startPoint x: 378, startPoint y: 372, endPoint x: 346, endPoint y: 246, distance: 129.8
click at [346, 246] on quentale-workspace at bounding box center [419, 201] width 839 height 402
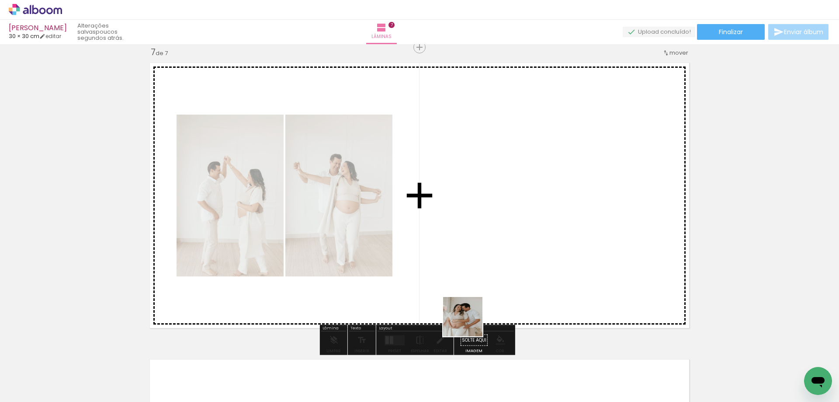
drag, startPoint x: 474, startPoint y: 380, endPoint x: 457, endPoint y: 247, distance: 133.9
click at [459, 250] on quentale-workspace at bounding box center [419, 201] width 839 height 402
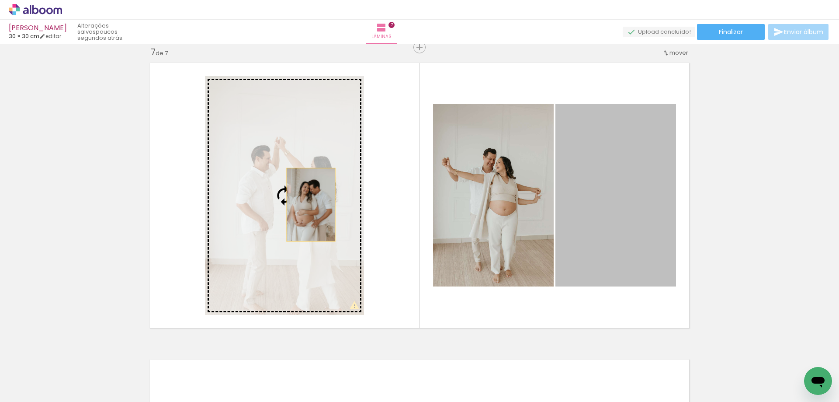
drag, startPoint x: 595, startPoint y: 232, endPoint x: 259, endPoint y: 204, distance: 337.1
click at [0, 0] on slot at bounding box center [0, 0] width 0 height 0
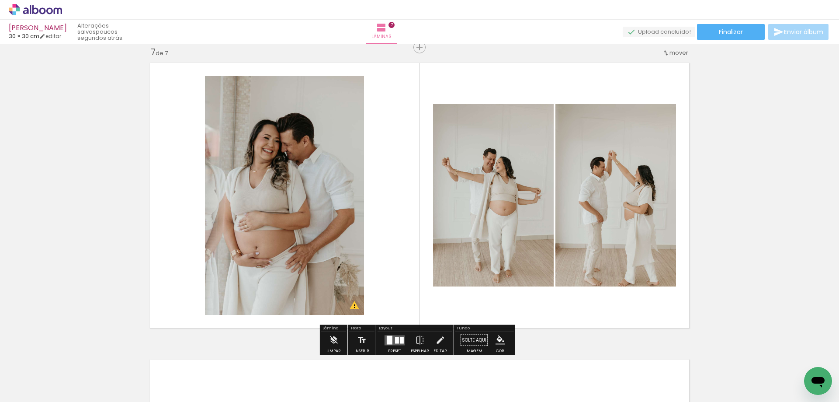
click at [395, 336] on div at bounding box center [397, 339] width 4 height 7
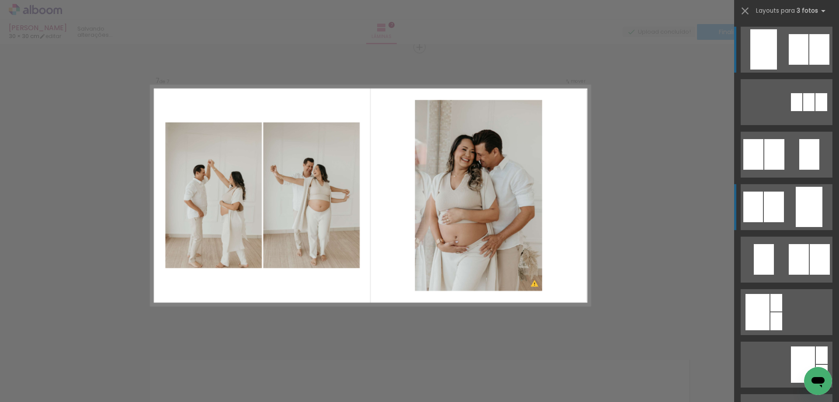
scroll to position [1788, 0]
click at [807, 208] on div at bounding box center [809, 207] width 27 height 40
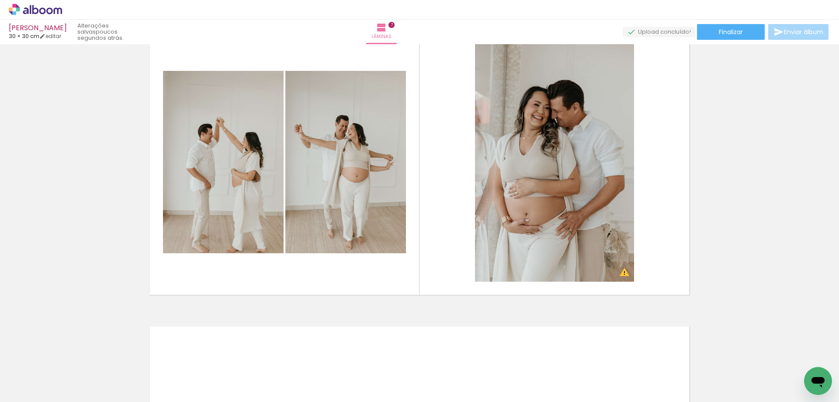
scroll to position [1832, 0]
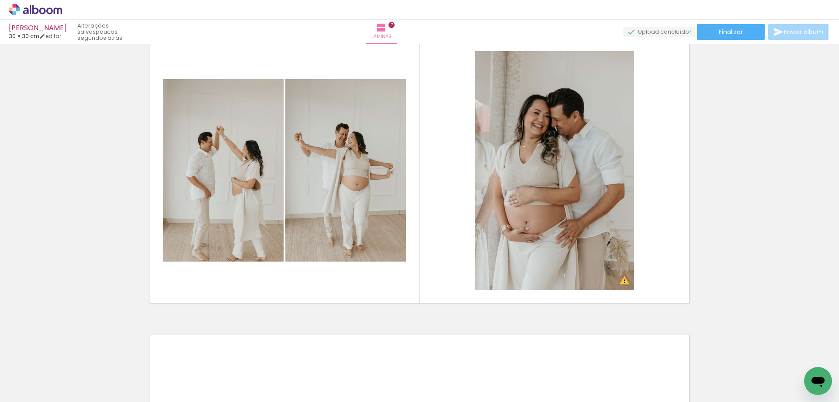
scroll to position [1832, 0]
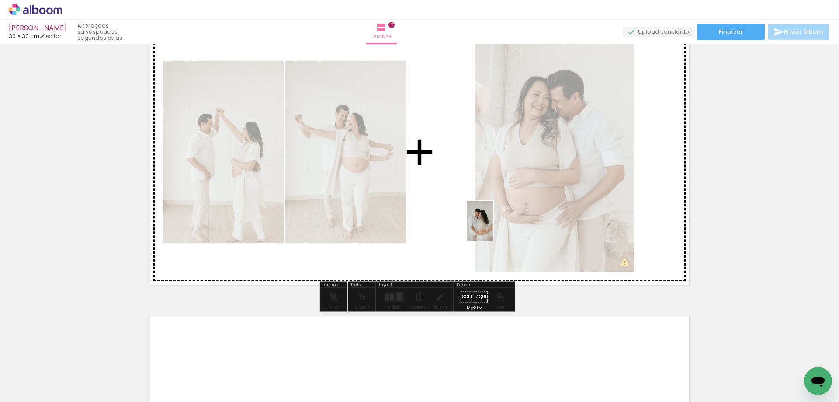
drag, startPoint x: 290, startPoint y: 378, endPoint x: 506, endPoint y: 214, distance: 272.2
click at [506, 214] on quentale-workspace at bounding box center [419, 201] width 839 height 402
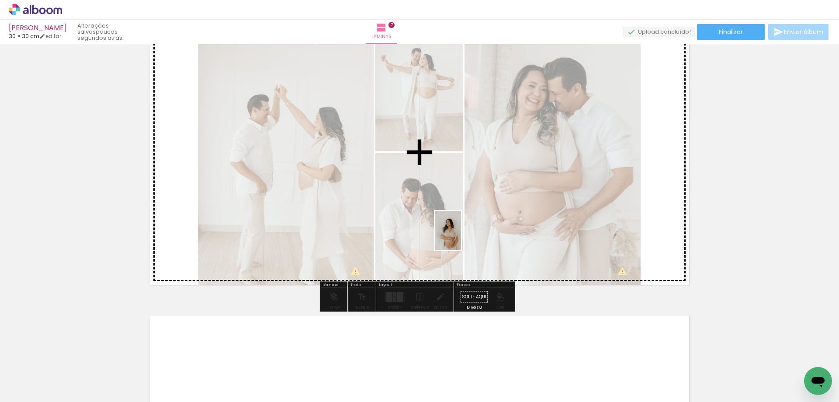
drag, startPoint x: 388, startPoint y: 376, endPoint x: 462, endPoint y: 235, distance: 159.5
click at [462, 235] on quentale-workspace at bounding box center [419, 201] width 839 height 402
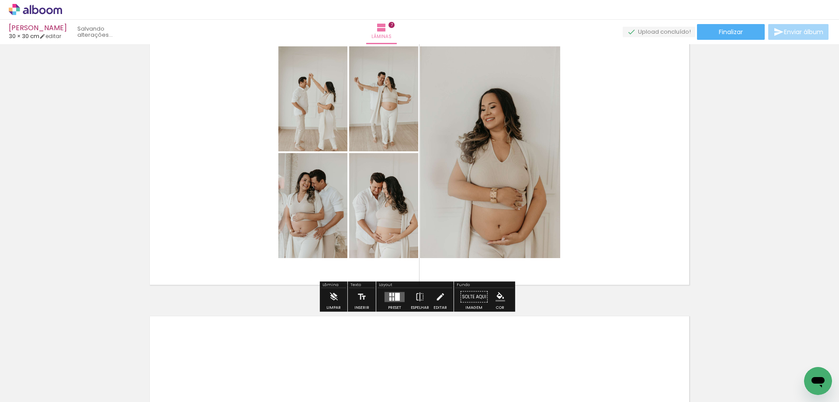
click at [395, 294] on div at bounding box center [397, 296] width 5 height 8
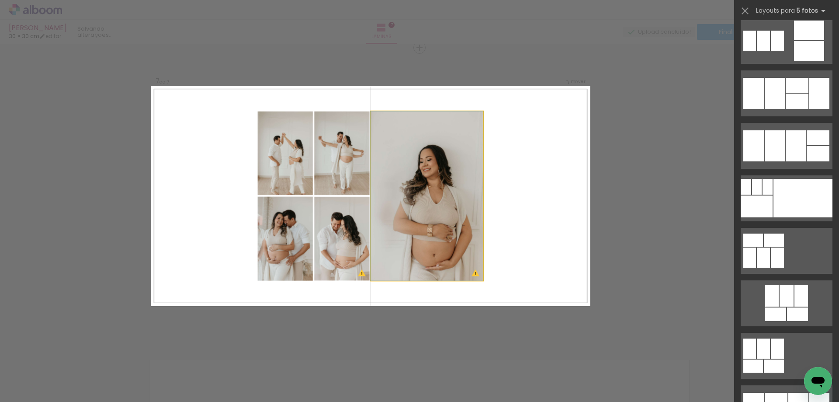
scroll to position [0, 0]
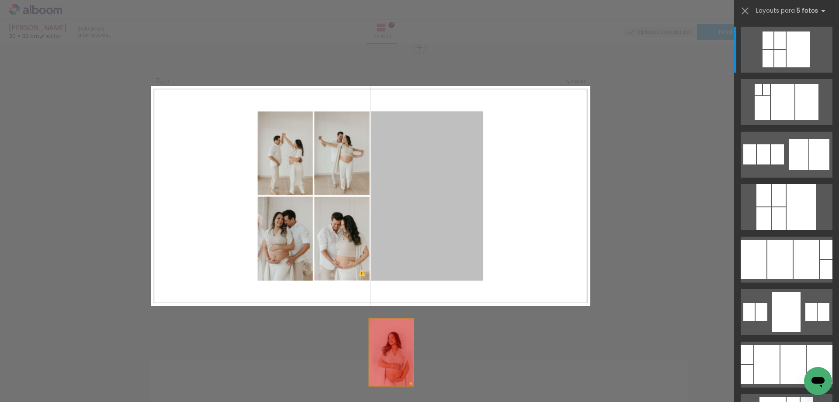
drag, startPoint x: 451, startPoint y: 268, endPoint x: 402, endPoint y: 391, distance: 132.2
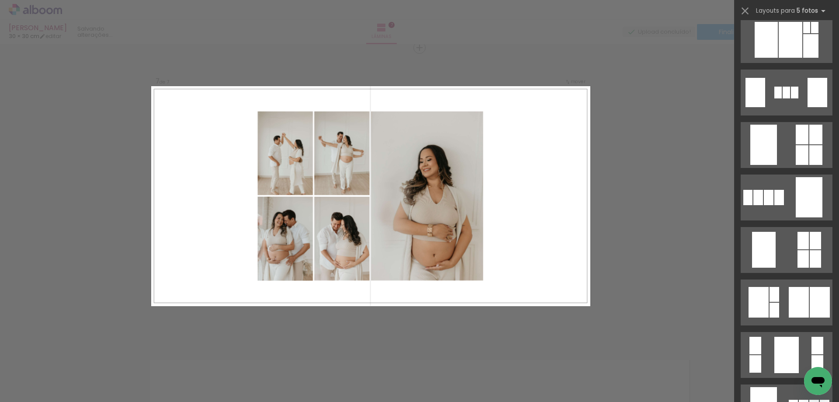
scroll to position [2312, 0]
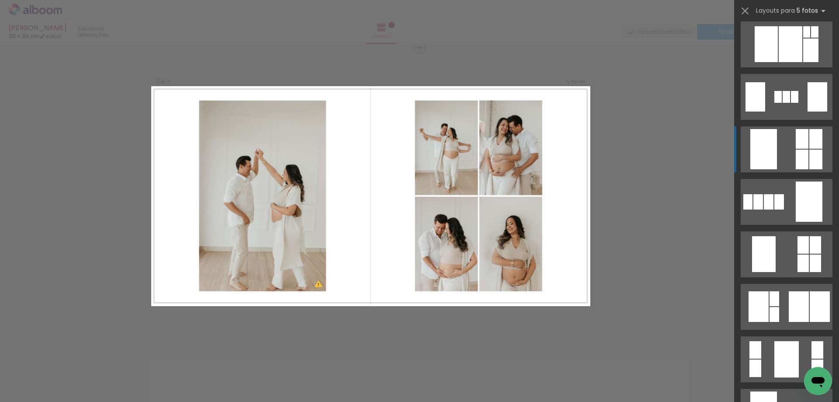
click at [809, 135] on div at bounding box center [815, 139] width 13 height 20
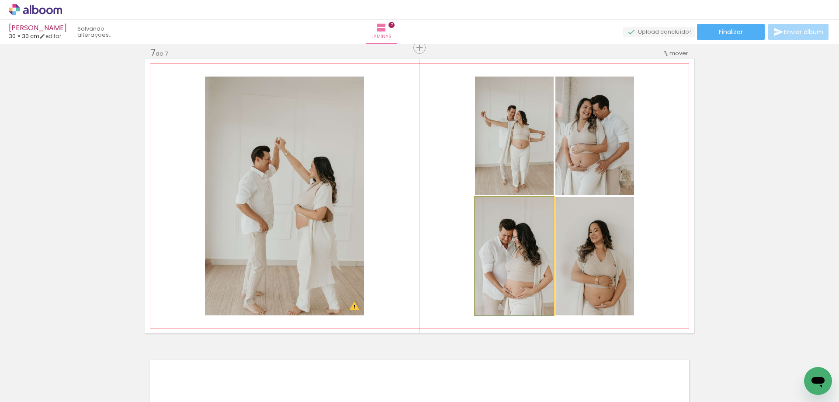
click at [525, 260] on quentale-photo at bounding box center [514, 256] width 79 height 118
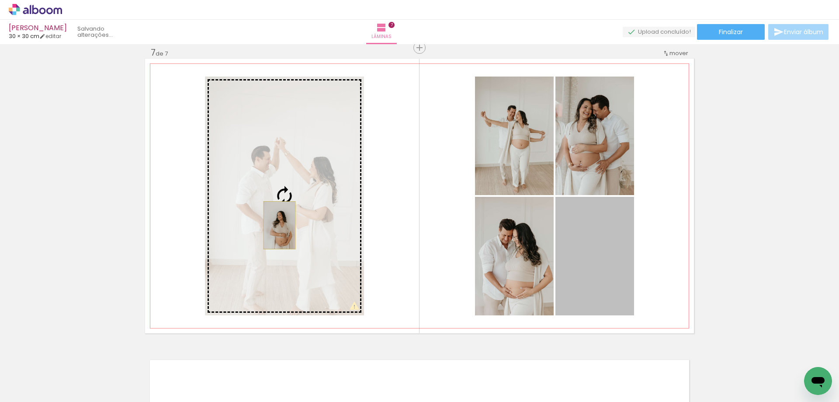
drag, startPoint x: 592, startPoint y: 260, endPoint x: 276, endPoint y: 225, distance: 317.8
click at [0, 0] on slot at bounding box center [0, 0] width 0 height 0
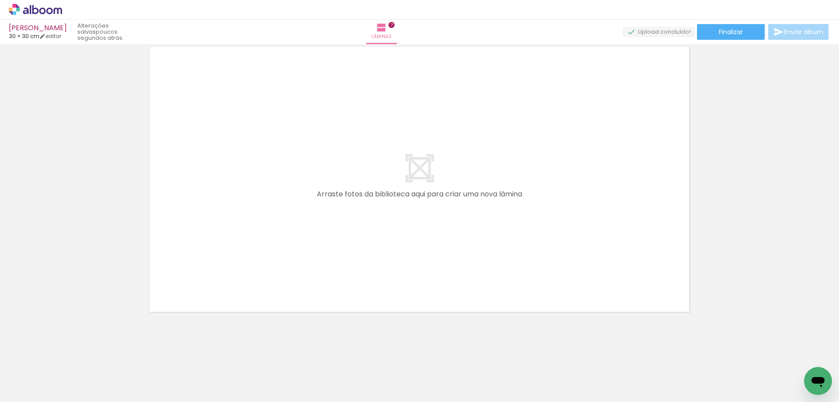
scroll to position [0, 436]
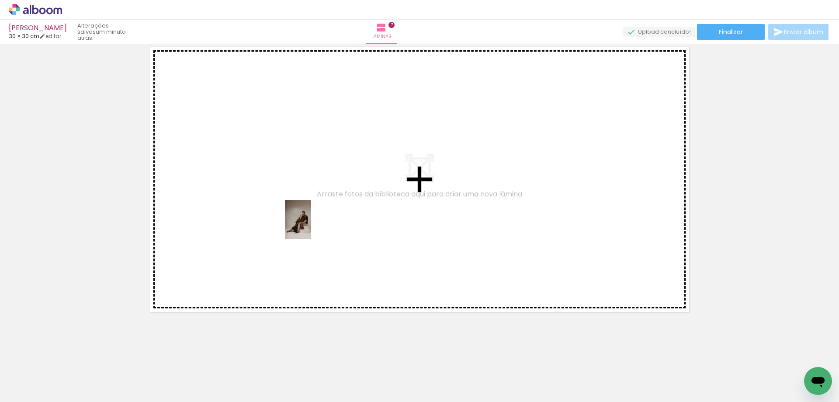
drag, startPoint x: 585, startPoint y: 373, endPoint x: 303, endPoint y: 218, distance: 322.4
click at [303, 218] on quentale-workspace at bounding box center [419, 201] width 839 height 402
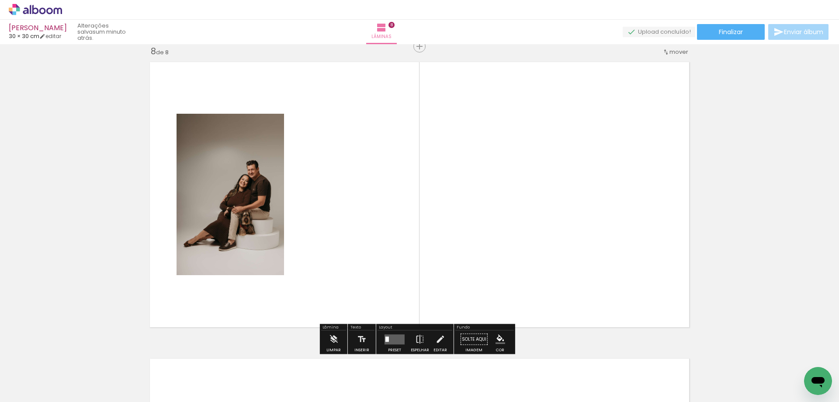
scroll to position [2085, 0]
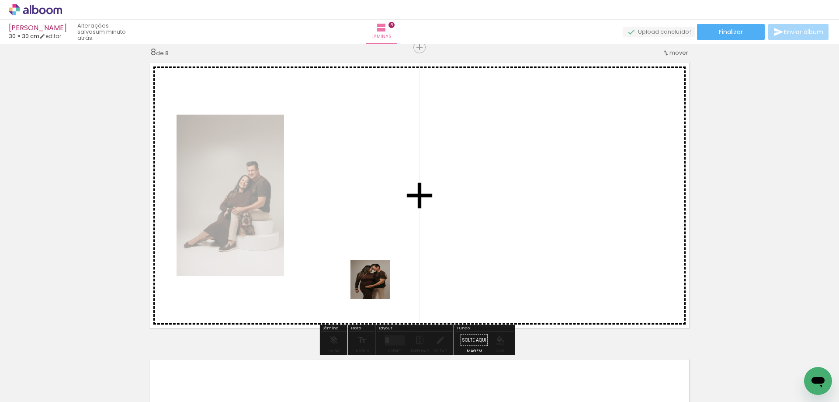
drag, startPoint x: 391, startPoint y: 370, endPoint x: 359, endPoint y: 235, distance: 138.6
click at [359, 235] on quentale-workspace at bounding box center [419, 201] width 839 height 402
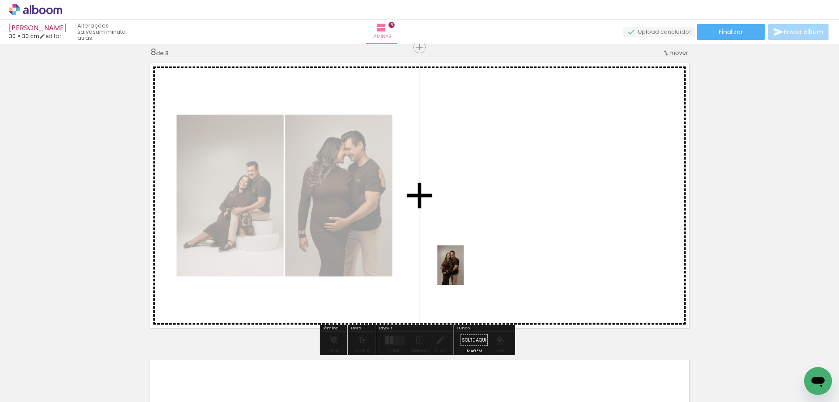
drag, startPoint x: 339, startPoint y: 368, endPoint x: 474, endPoint y: 260, distance: 172.8
click at [474, 261] on quentale-workspace at bounding box center [419, 201] width 839 height 402
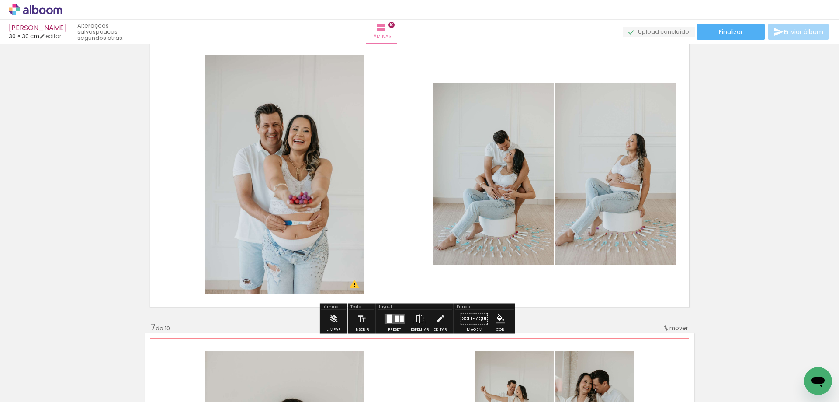
scroll to position [1529, 0]
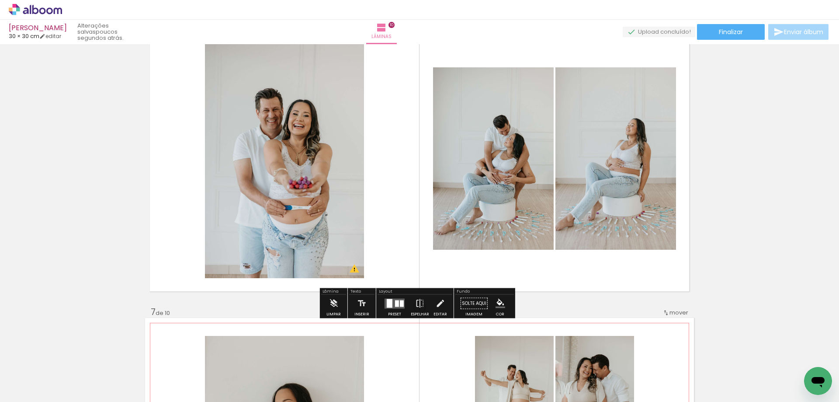
click at [395, 303] on div at bounding box center [397, 303] width 4 height 7
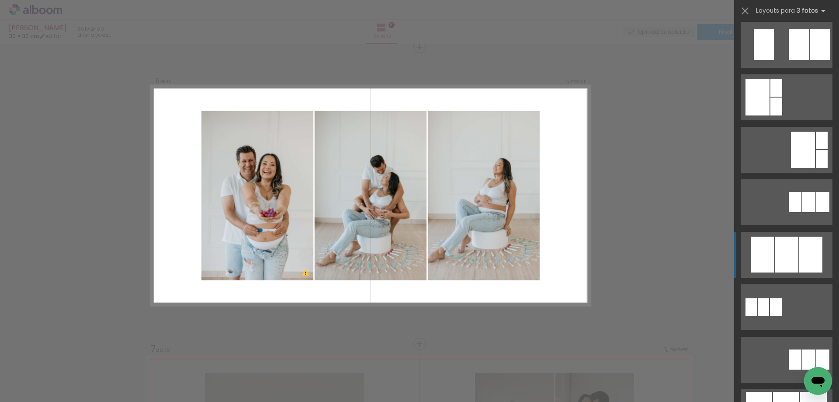
scroll to position [218, 0]
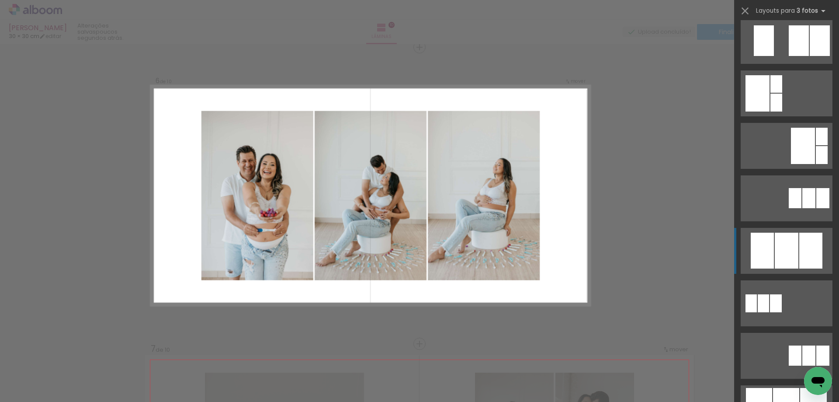
click at [795, 259] on quentale-layouter at bounding box center [787, 251] width 92 height 46
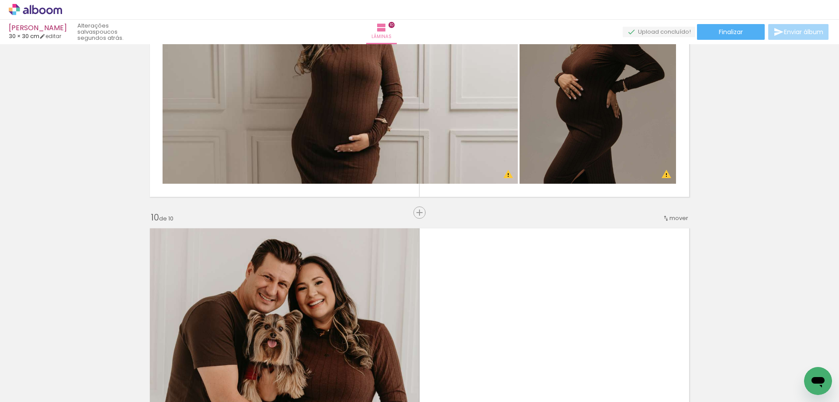
scroll to position [2672, 0]
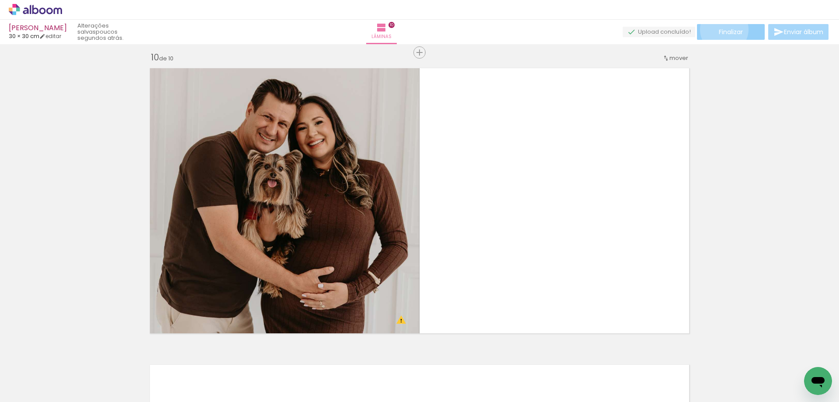
click at [721, 29] on span "Finalizar" at bounding box center [731, 32] width 24 height 6
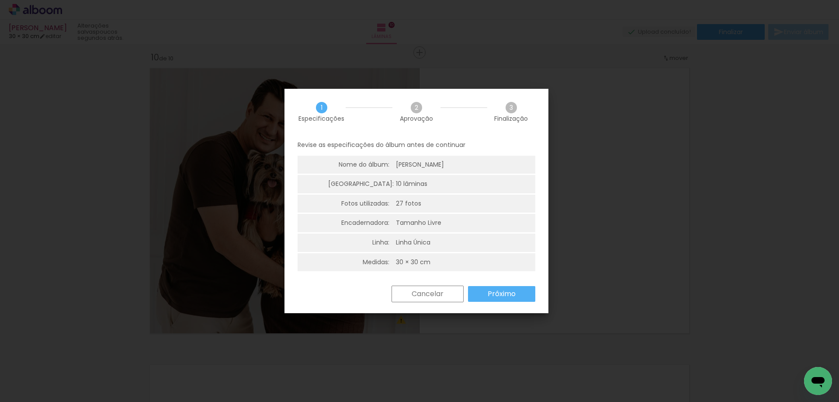
click at [0, 0] on slot "Próximo" at bounding box center [0, 0] width 0 height 0
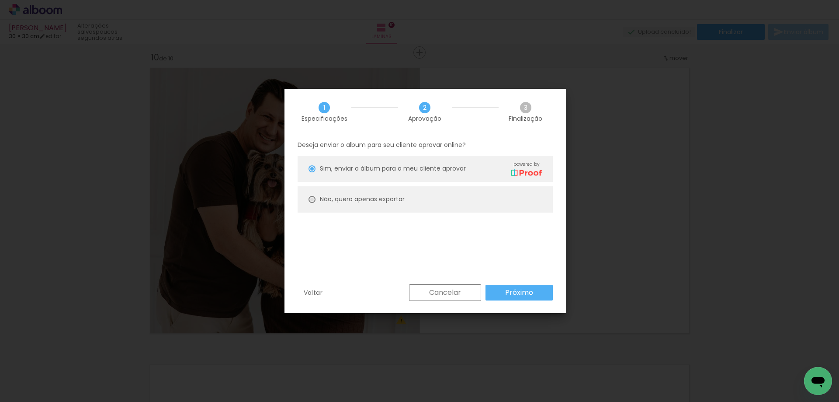
click at [312, 199] on div at bounding box center [311, 199] width 7 height 7
type paper-radio-button "on"
click at [513, 287] on paper-button "Próximo" at bounding box center [518, 292] width 67 height 16
type input "Alta, 300 DPI"
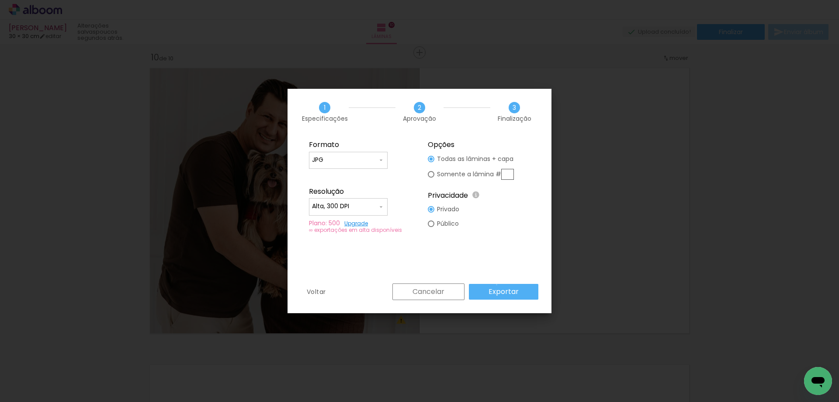
click at [498, 284] on paper-button "Exportar" at bounding box center [503, 292] width 69 height 16
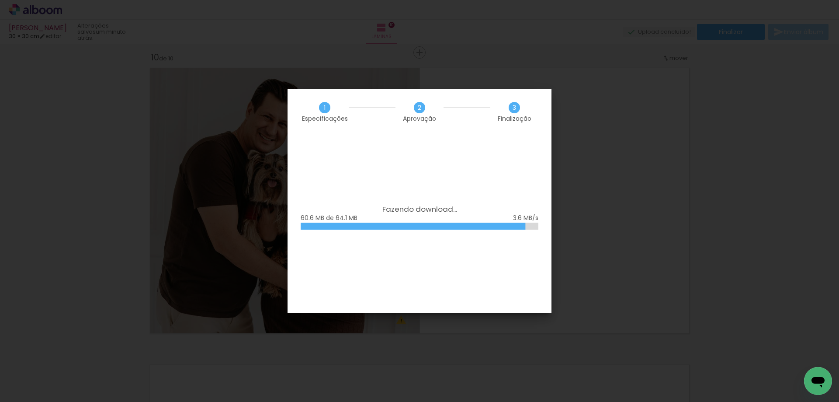
scroll to position [218, 0]
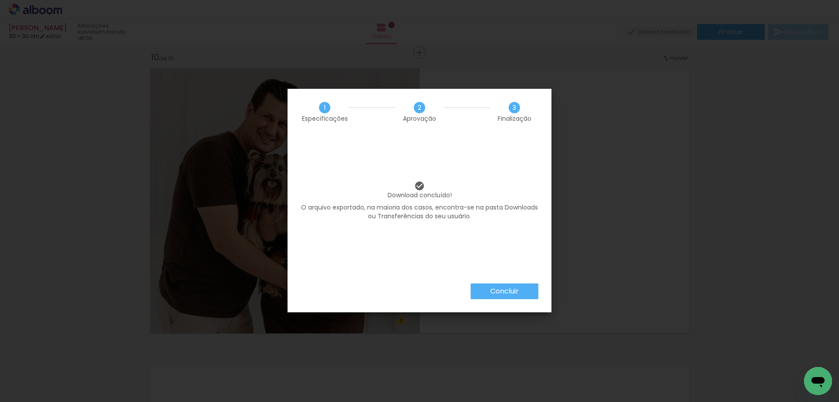
click at [0, 0] on slot "Concluir" at bounding box center [0, 0] width 0 height 0
